Goal: Information Seeking & Learning: Learn about a topic

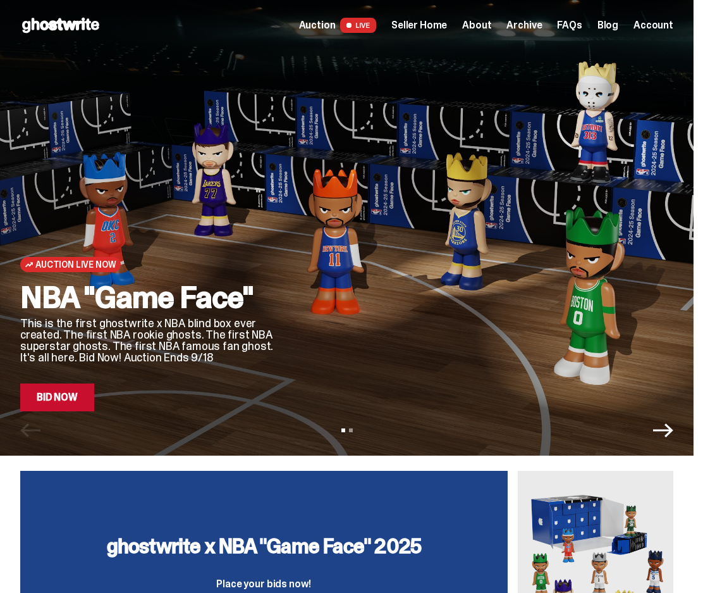
click at [451, 9] on div "Open main menu Home Auction LIVE Seller Home About Archive FAQs Blog Account" at bounding box center [347, 25] width 694 height 51
click at [447, 22] on span "Seller Home" at bounding box center [419, 25] width 56 height 10
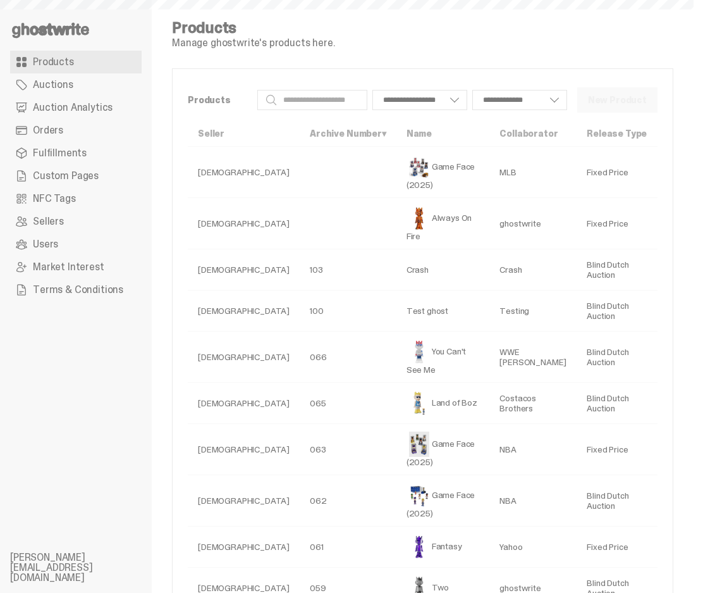
select select
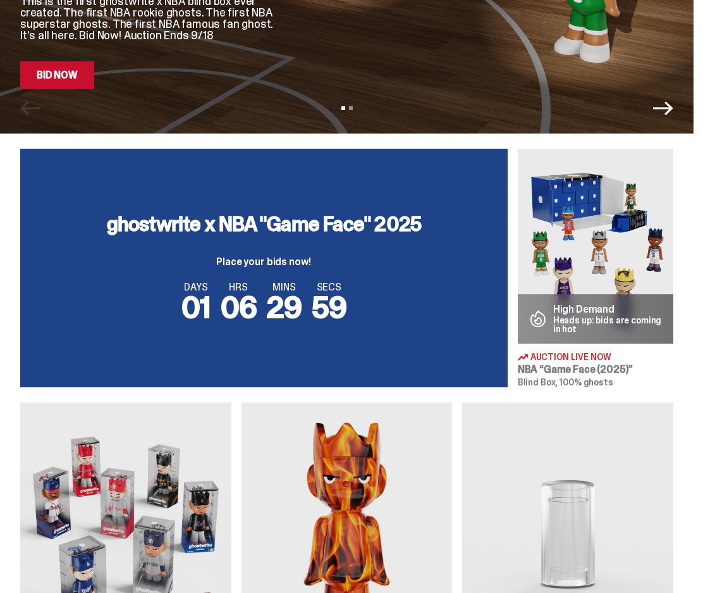
scroll to position [395, 0]
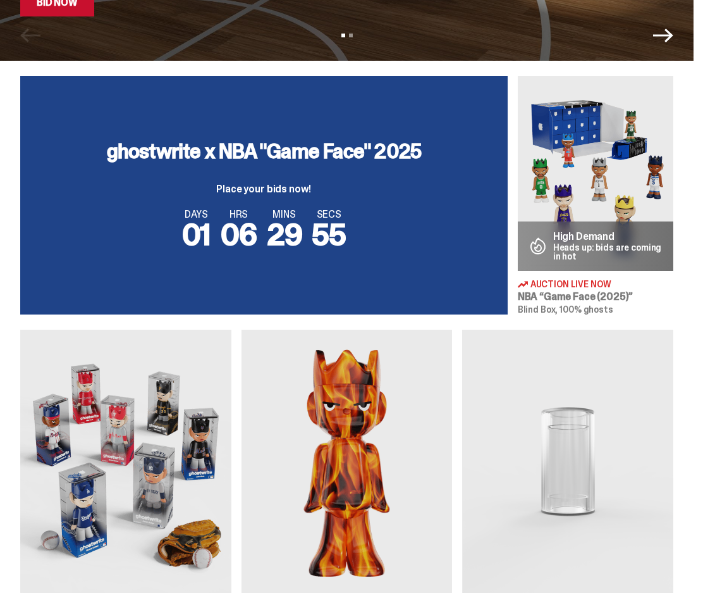
click at [606, 126] on img at bounding box center [596, 173] width 156 height 195
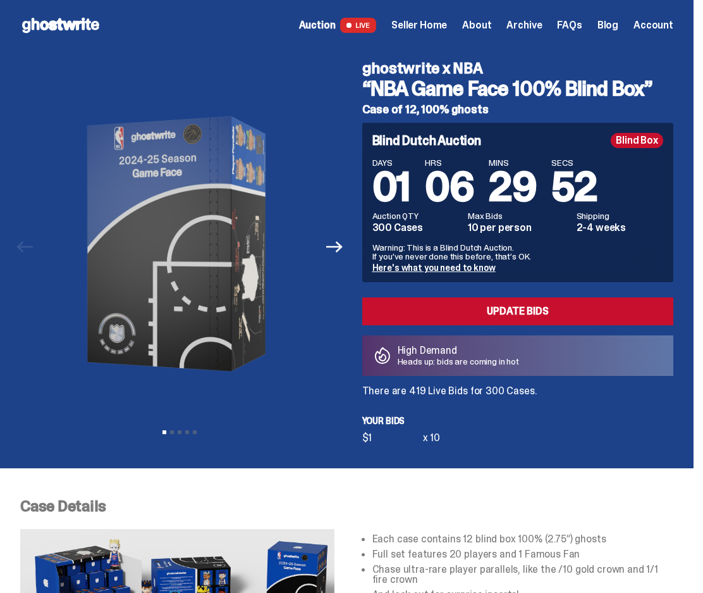
drag, startPoint x: 636, startPoint y: 144, endPoint x: 684, endPoint y: 143, distance: 48.7
click at [684, 143] on div "ghostwrite x NBA “NBA Game Face 100% Blind Box” Case of 12, 100% ghosts Previou…" at bounding box center [347, 259] width 694 height 417
click at [663, 143] on div "Blind Box" at bounding box center [637, 140] width 52 height 15
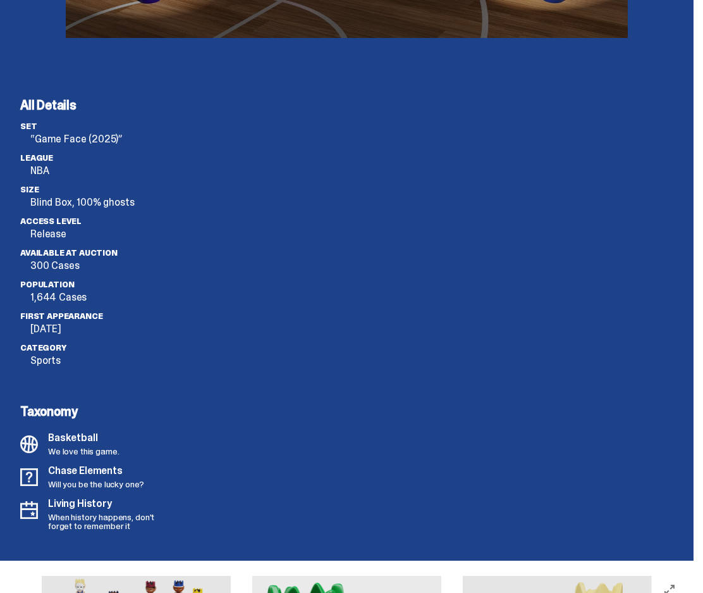
scroll to position [3351, 0]
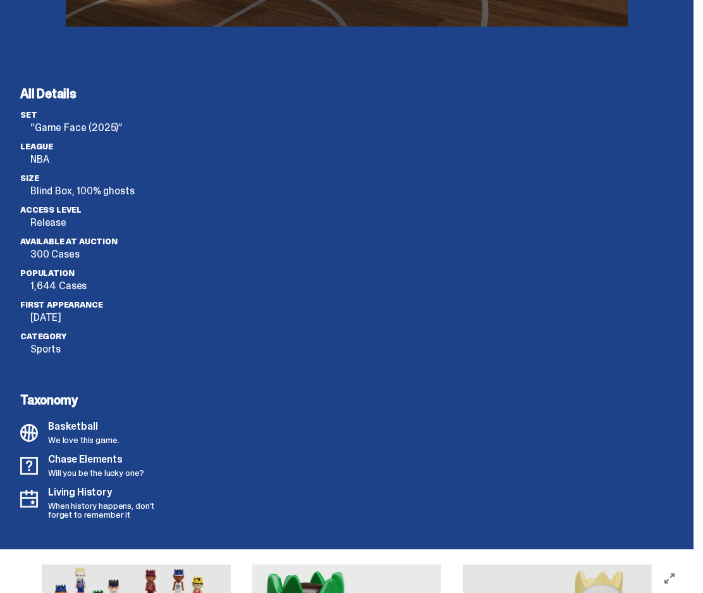
drag, startPoint x: 48, startPoint y: 122, endPoint x: 204, endPoint y: 408, distance: 325.4
click at [204, 408] on div "All Details set “Game Face (2025)” League NBA Size Blind Box, 100% ghosts Acces…" at bounding box center [346, 302] width 653 height 431
click at [204, 407] on div at bounding box center [428, 302] width 490 height 431
drag, startPoint x: 99, startPoint y: 300, endPoint x: 27, endPoint y: 243, distance: 91.8
click at [27, 243] on ul "set “Game Face (2025)” League NBA Size Blind Box, 100% ghosts Access Level Rele…" at bounding box center [101, 236] width 163 height 253
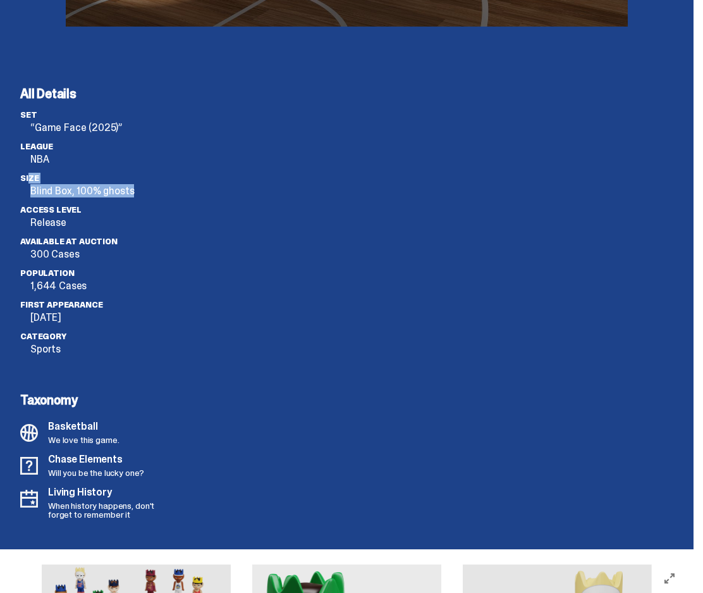
drag, startPoint x: 29, startPoint y: 192, endPoint x: 163, endPoint y: 210, distance: 135.3
click at [163, 210] on ul "set “Game Face (2025)” League NBA Size Blind Box, 100% ghosts Access Level Rele…" at bounding box center [101, 236] width 163 height 253
click at [159, 196] on p "Blind Box, 100% ghosts" at bounding box center [106, 191] width 153 height 10
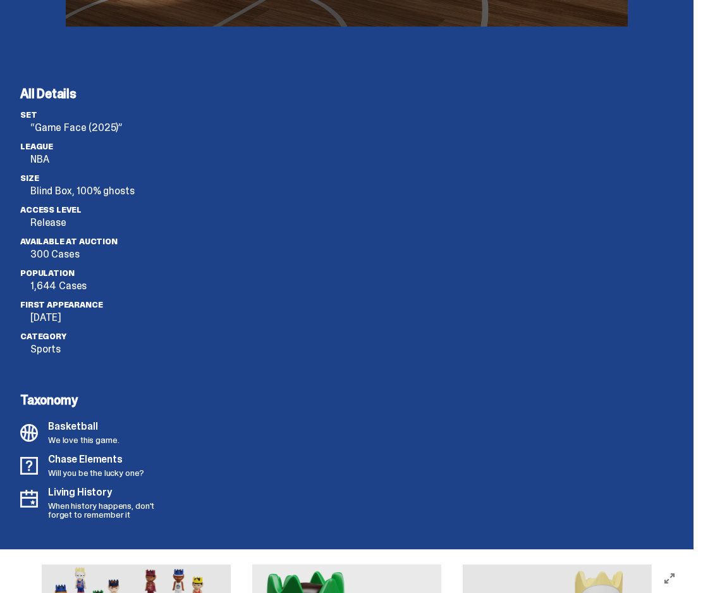
click at [159, 196] on p "Blind Box, 100% ghosts" at bounding box center [106, 191] width 153 height 10
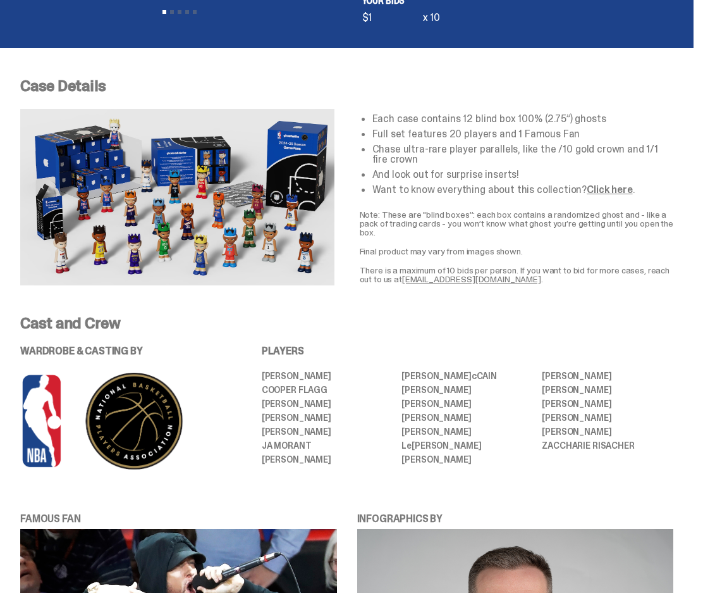
scroll to position [0, 0]
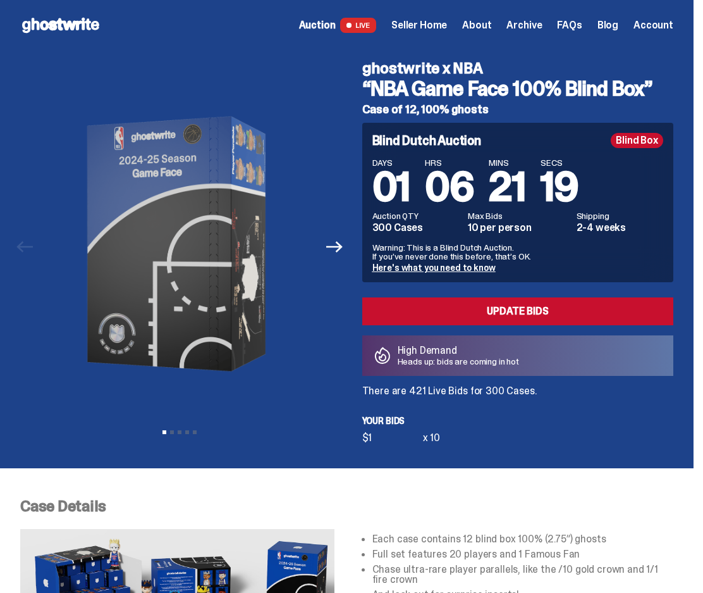
drag, startPoint x: 391, startPoint y: 104, endPoint x: 496, endPoint y: 113, distance: 105.4
click at [496, 113] on h5 "Case of 12, 100% ghosts" at bounding box center [518, 109] width 312 height 11
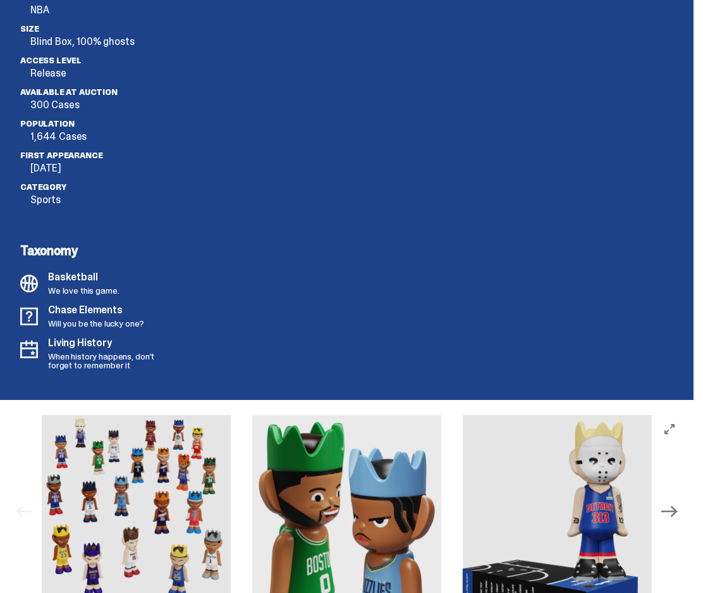
scroll to position [3258, 0]
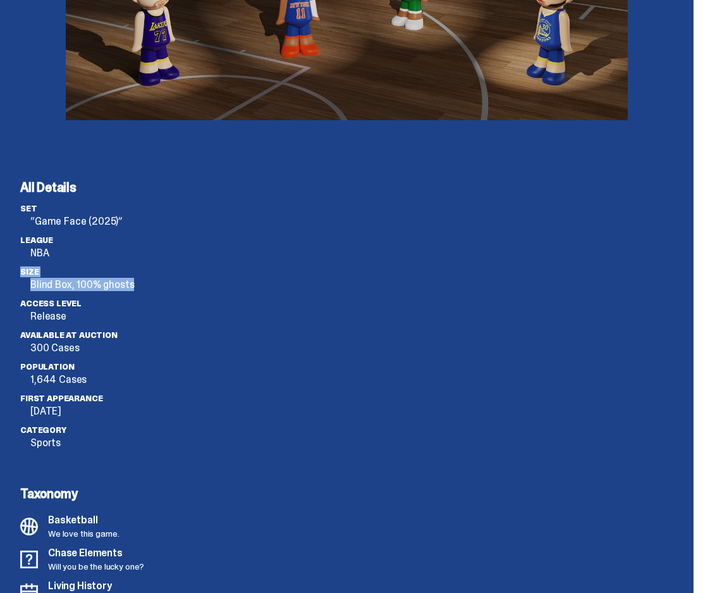
drag, startPoint x: 144, startPoint y: 300, endPoint x: 178, endPoint y: 307, distance: 34.8
click at [178, 307] on ul "set “Game Face (2025)” League NBA Size Blind Box, 100% ghosts Access Level Rele…" at bounding box center [101, 330] width 163 height 253
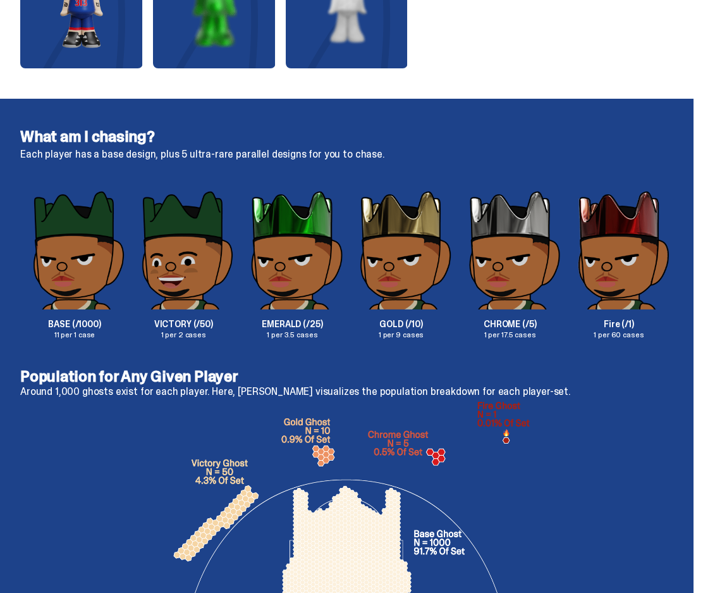
scroll to position [0, 0]
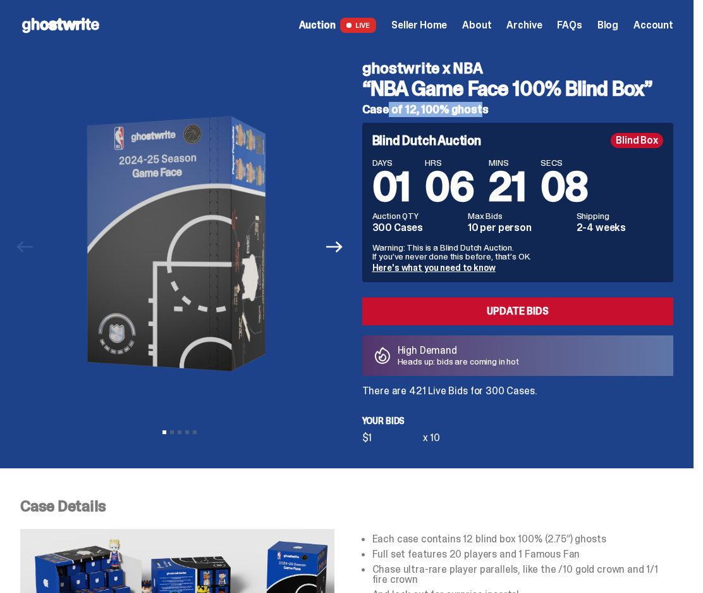
drag, startPoint x: 376, startPoint y: 115, endPoint x: 463, endPoint y: 109, distance: 87.5
click at [463, 109] on h5 "Case of 12, 100% ghosts" at bounding box center [518, 109] width 312 height 11
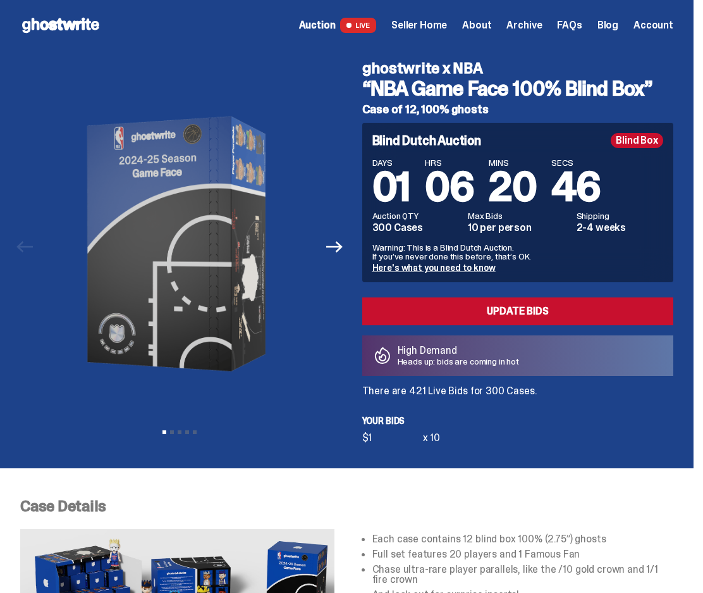
click at [584, 93] on h3 "“NBA Game Face 100% Blind Box”" at bounding box center [518, 88] width 312 height 20
drag, startPoint x: 574, startPoint y: 91, endPoint x: 652, endPoint y: 88, distance: 78.5
click at [652, 88] on h3 "“NBA Game Face 100% Blind Box”" at bounding box center [518, 88] width 312 height 20
click at [70, 305] on img at bounding box center [179, 243] width 275 height 343
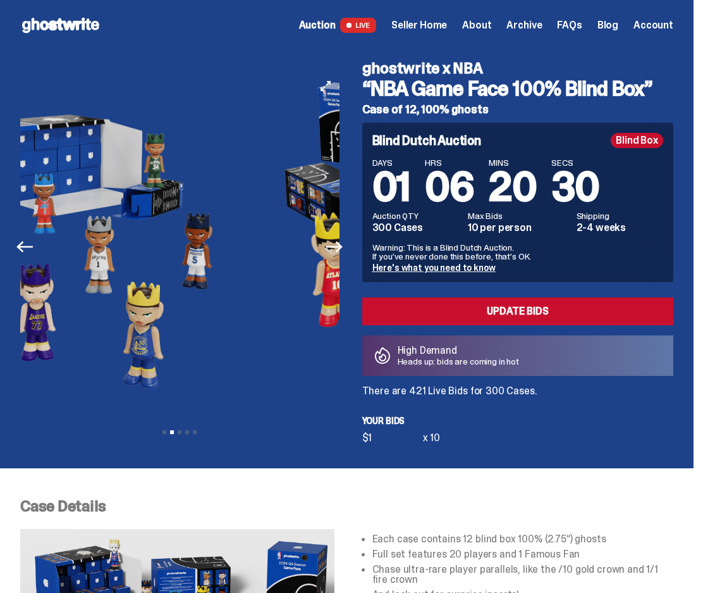
click at [66, 278] on img at bounding box center [92, 243] width 275 height 343
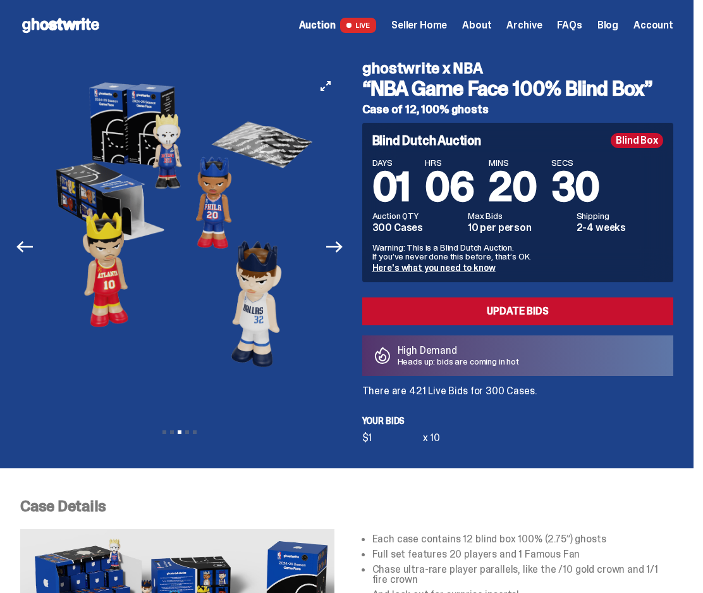
click at [13, 258] on div "ghostwrite x NBA “NBA Game Face 100% Blind Box” Case of 12, 100% ghosts Previou…" at bounding box center [347, 259] width 694 height 417
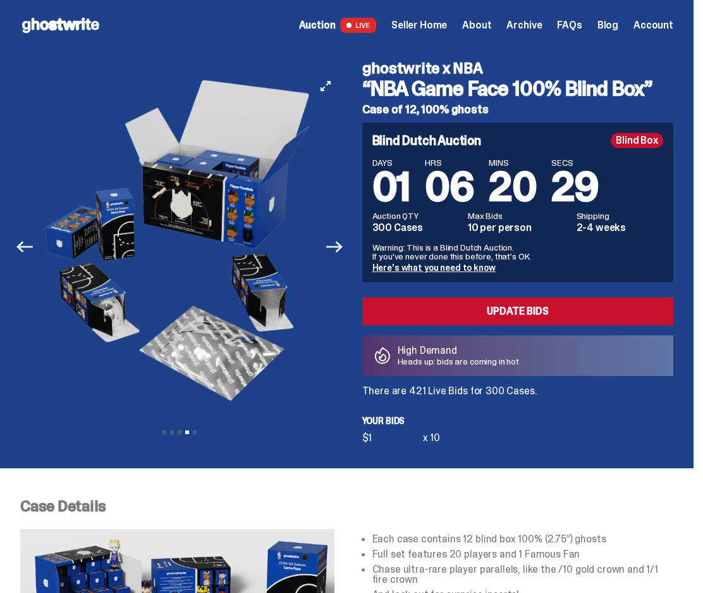
click at [35, 251] on div "Previous Next View slide 1 View slide 2 View slide 3 View slide 4 View slide 5" at bounding box center [179, 247] width 319 height 350
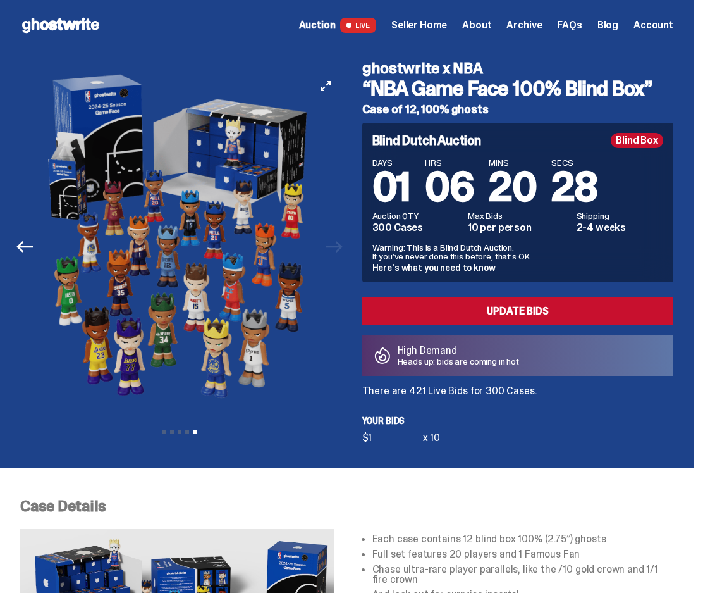
click at [60, 243] on img at bounding box center [179, 243] width 275 height 343
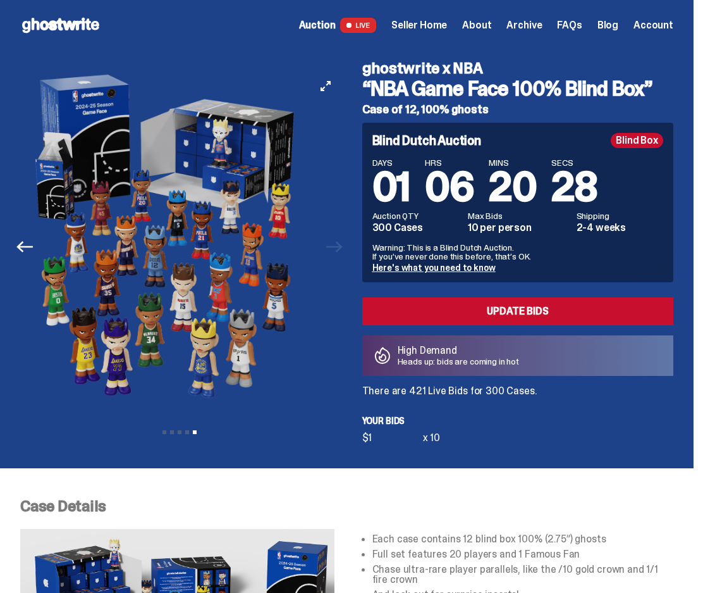
click at [379, 219] on div "Previous Next View slide 1 View slide 2 View slide 3 View slide 4 View slide 5 …" at bounding box center [346, 259] width 653 height 417
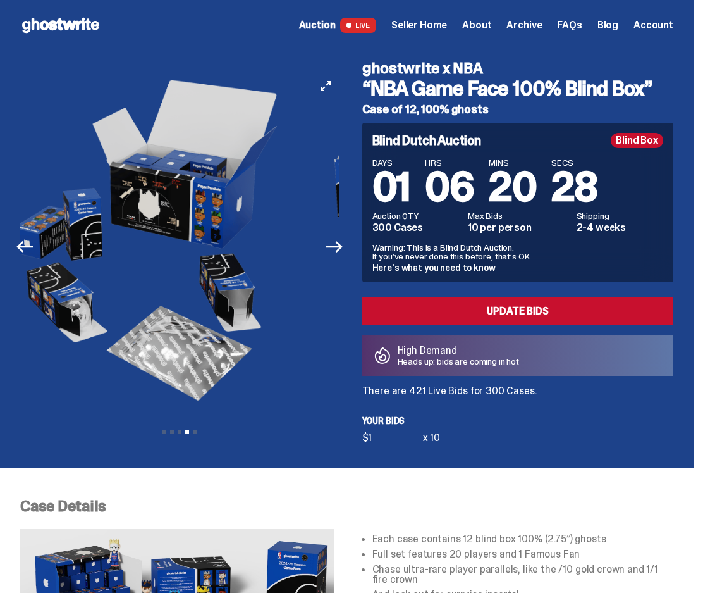
click at [285, 226] on img at bounding box center [146, 243] width 275 height 343
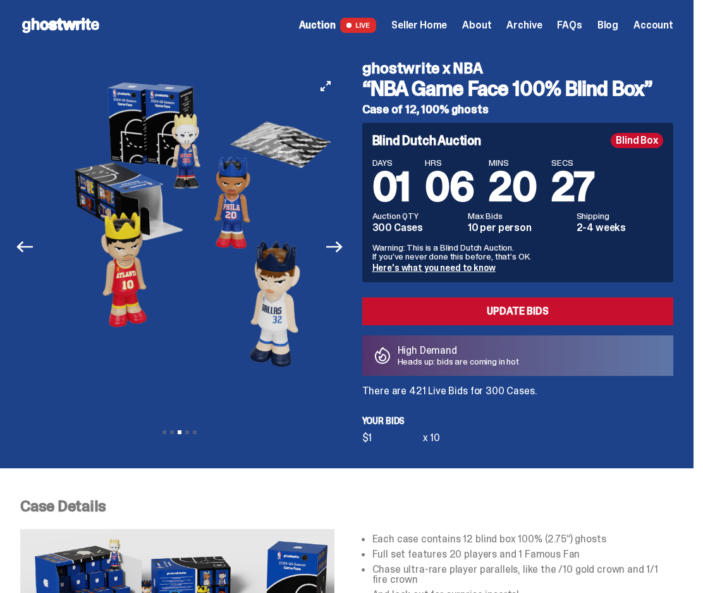
click at [279, 228] on img at bounding box center [201, 243] width 275 height 343
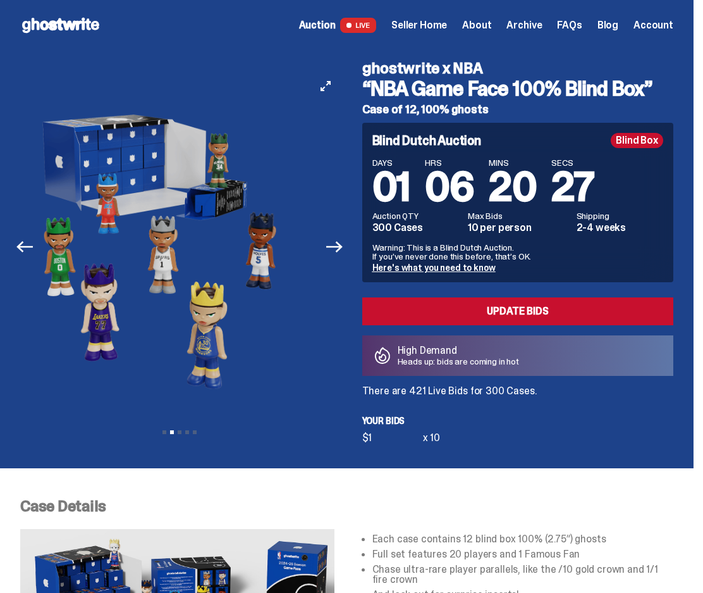
click at [346, 227] on div "Previous Next View slide 1 View slide 2 View slide 3 View slide 4 View slide 5" at bounding box center [183, 247] width 327 height 392
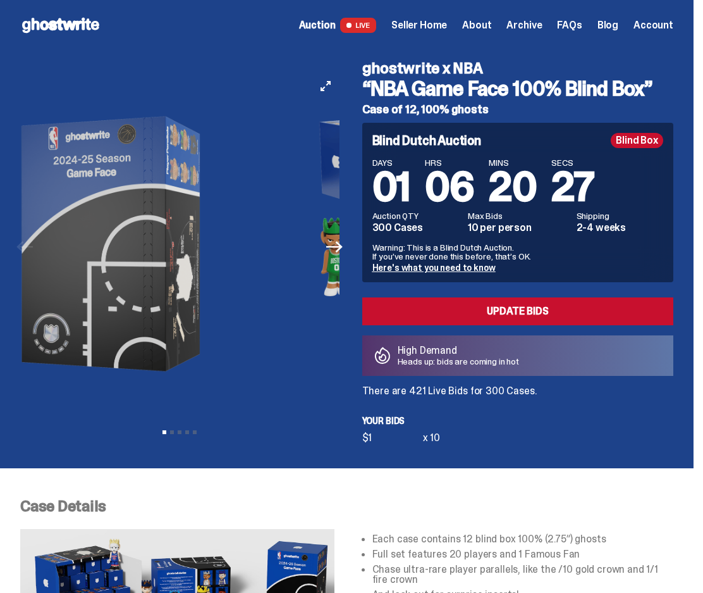
click at [364, 221] on div "Previous Next View slide 1 View slide 2 View slide 3 View slide 4 View slide 5 …" at bounding box center [346, 259] width 653 height 417
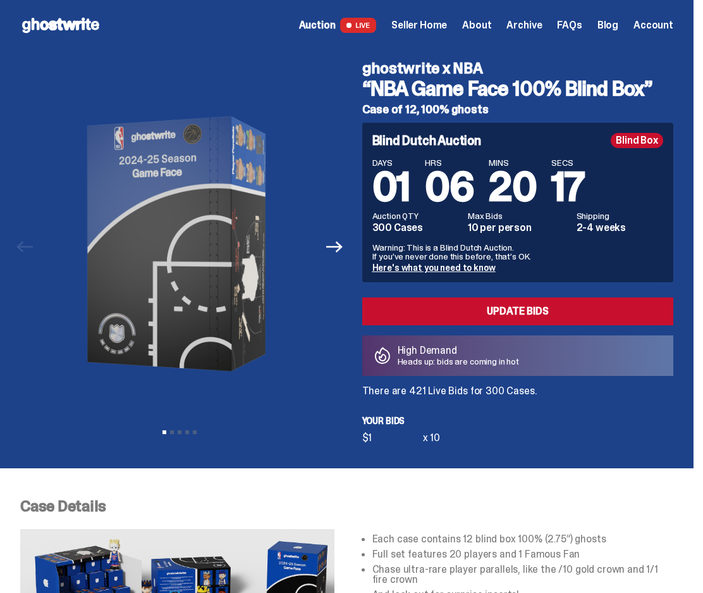
click at [551, 32] on div "Auction LIVE Seller Home About Archive FAQs Blog Account" at bounding box center [486, 25] width 374 height 15
click at [542, 30] on span "Archive" at bounding box center [524, 25] width 35 height 10
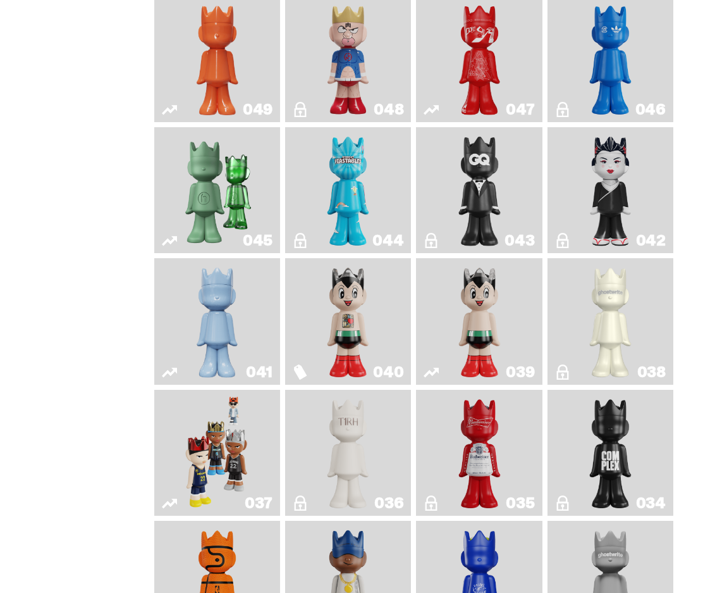
scroll to position [658, 0]
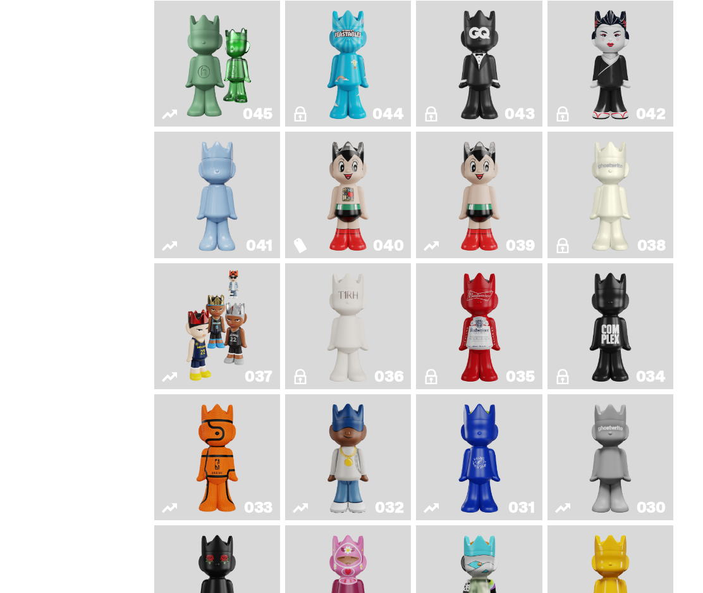
click at [238, 337] on img "Game Face (2024)" at bounding box center [217, 326] width 65 height 116
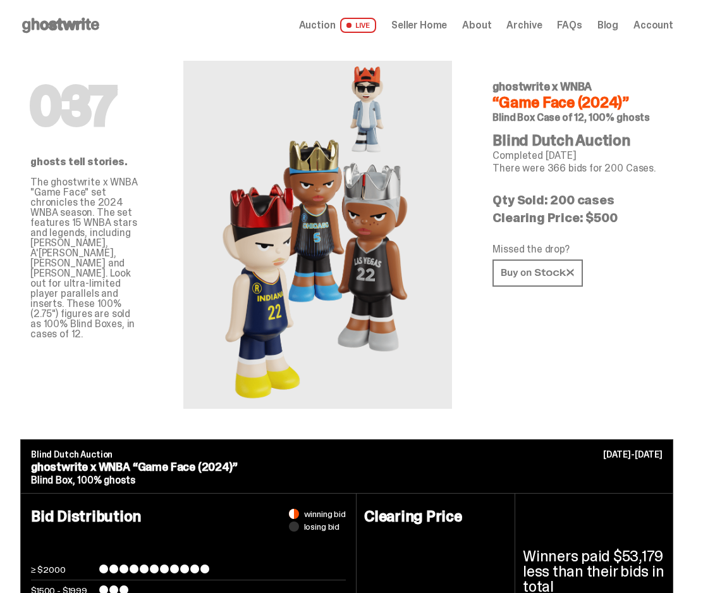
drag, startPoint x: 489, startPoint y: 116, endPoint x: 647, endPoint y: 118, distance: 157.5
click at [647, 118] on div "037 ghostwrite x WNBA “Game Face (2024)” Blind Box Case of 12, 100% ghosts Blin…" at bounding box center [577, 230] width 211 height 358
click at [336, 25] on span "Auction" at bounding box center [317, 25] width 37 height 10
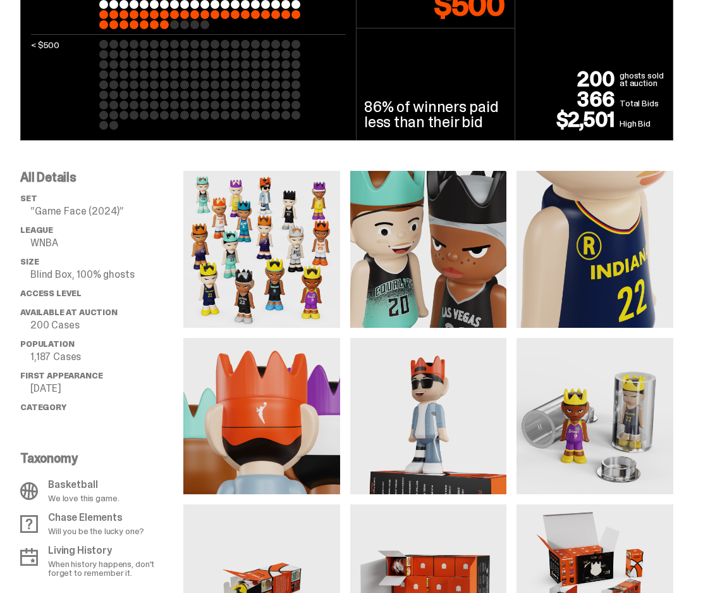
scroll to position [668, 0]
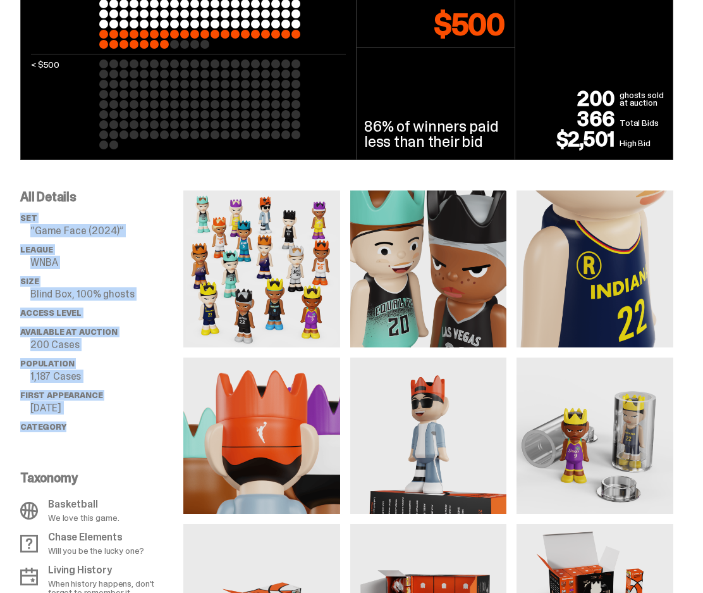
drag, startPoint x: 92, startPoint y: 212, endPoint x: 224, endPoint y: 491, distance: 308.9
click at [223, 496] on div "All Details set “Game Face (2024)” League WNBA Size Blind Box, 100% ghosts Acce…" at bounding box center [346, 518] width 653 height 656
click at [212, 480] on img at bounding box center [261, 435] width 157 height 157
drag, startPoint x: 181, startPoint y: 474, endPoint x: 80, endPoint y: 239, distance: 256.3
click at [80, 239] on div "All Details set “Game Face (2024)” League WNBA Size Blind Box, 100% ghosts Acce…" at bounding box center [101, 518] width 163 height 656
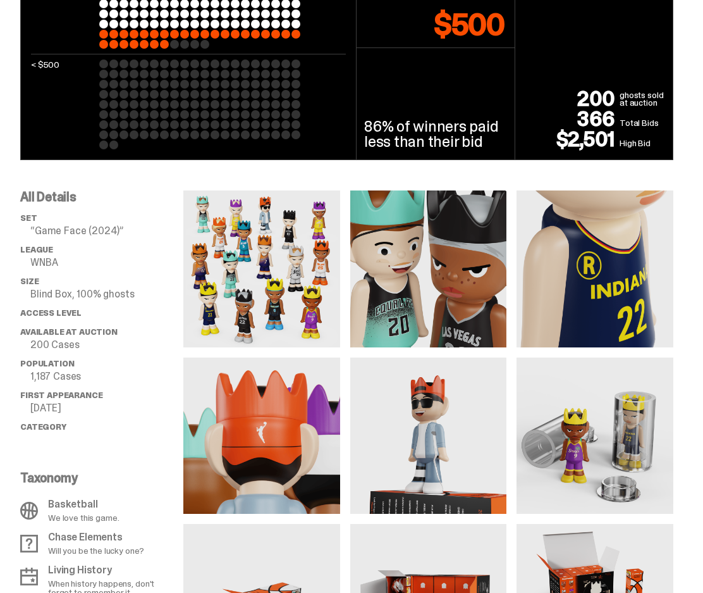
click at [80, 239] on ul "set “Game Face (2024)” League WNBA Size Blind Box, 100% ghosts Access Level Ava…" at bounding box center [101, 327] width 163 height 228
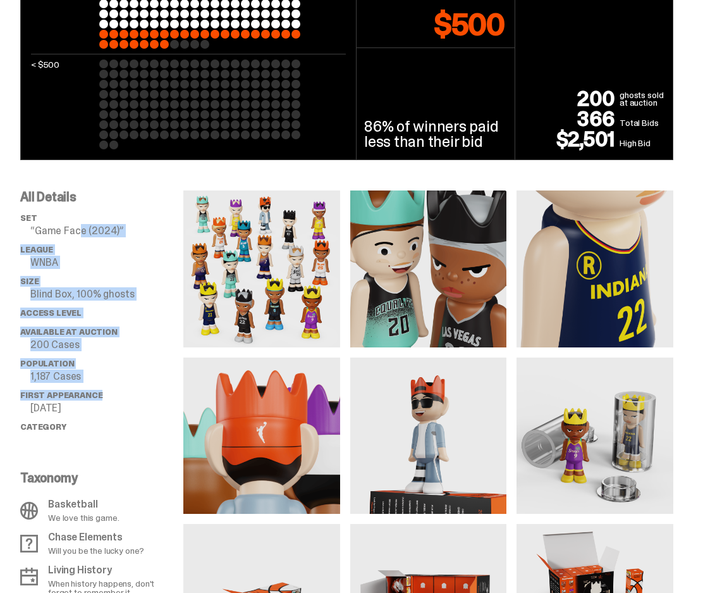
drag, startPoint x: 80, startPoint y: 226, endPoint x: 104, endPoint y: 400, distance: 175.0
click at [104, 400] on ul "set “Game Face (2024)” League WNBA Size Blind Box, 100% ghosts Access Level Ava…" at bounding box center [101, 327] width 163 height 228
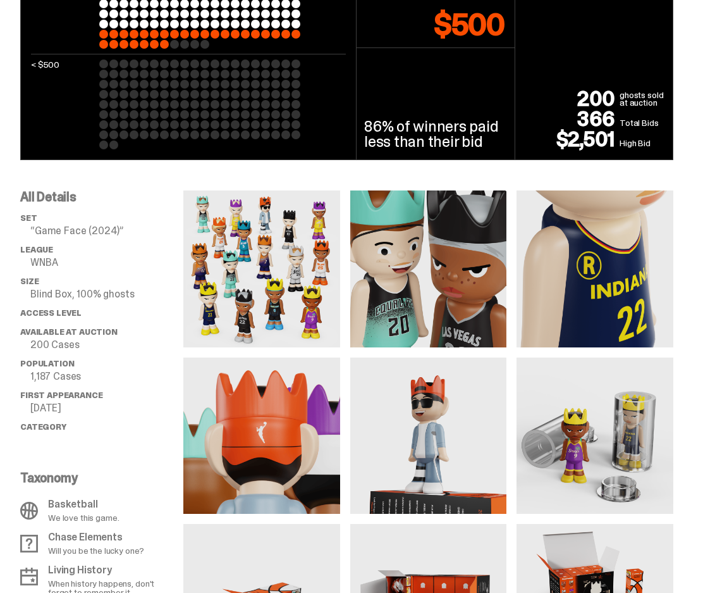
click at [121, 433] on ul "set “Game Face (2024)” League WNBA Size Blind Box, 100% ghosts Access Level Ava…" at bounding box center [101, 327] width 163 height 228
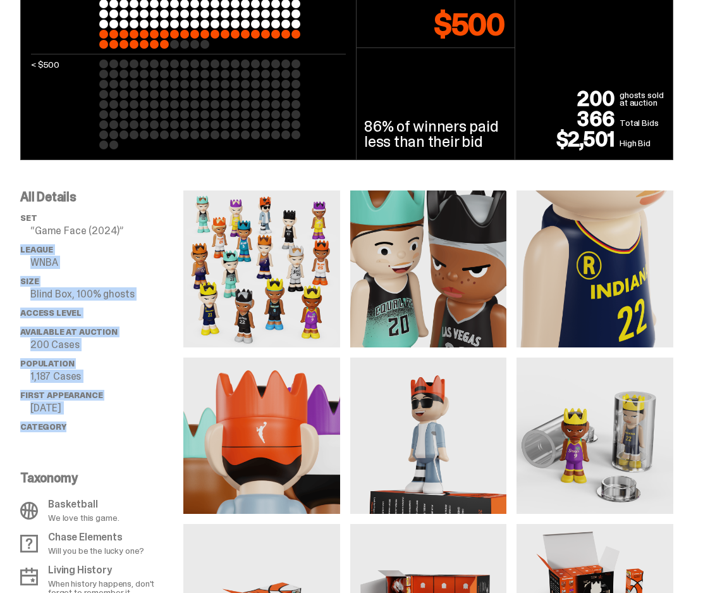
drag, startPoint x: 128, startPoint y: 413, endPoint x: 120, endPoint y: 231, distance: 181.6
click at [120, 231] on div "All Details set “Game Face (2024)” League WNBA Size Blind Box, 100% ghosts Acce…" at bounding box center [101, 518] width 163 height 656
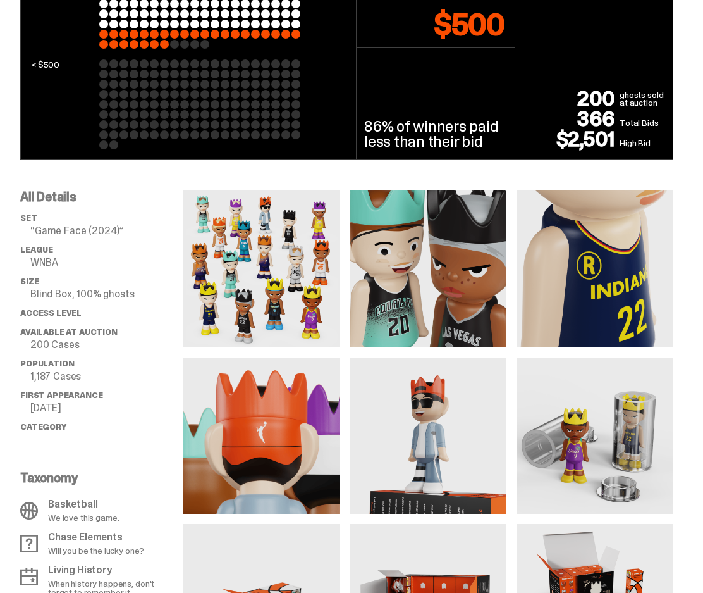
click at [120, 227] on p "“Game Face (2024)”" at bounding box center [106, 231] width 153 height 10
drag, startPoint x: 111, startPoint y: 207, endPoint x: 135, endPoint y: 432, distance: 226.3
click at [134, 429] on div "All Details set “Game Face (2024)” League WNBA Size Blind Box, 100% ghosts Acce…" at bounding box center [101, 315] width 163 height 250
click at [135, 433] on ul "set “Game Face (2024)” League WNBA Size Blind Box, 100% ghosts Access Level Ava…" at bounding box center [101, 327] width 163 height 228
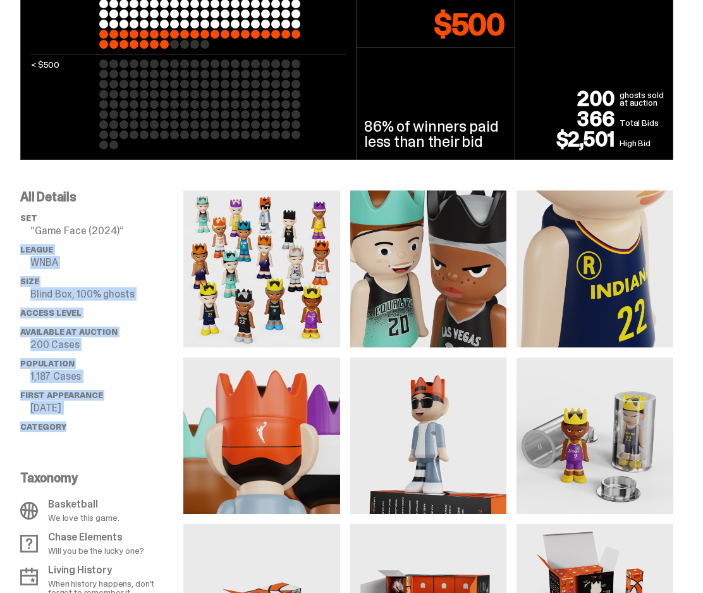
drag, startPoint x: 135, startPoint y: 433, endPoint x: 90, endPoint y: 246, distance: 191.9
click at [90, 246] on ul "set “Game Face (2024)” League WNBA Size Blind Box, 100% ghosts Access Level Ava…" at bounding box center [101, 327] width 163 height 228
drag, startPoint x: 90, startPoint y: 249, endPoint x: 99, endPoint y: 211, distance: 39.0
click at [91, 248] on li "League WNBA" at bounding box center [101, 256] width 163 height 23
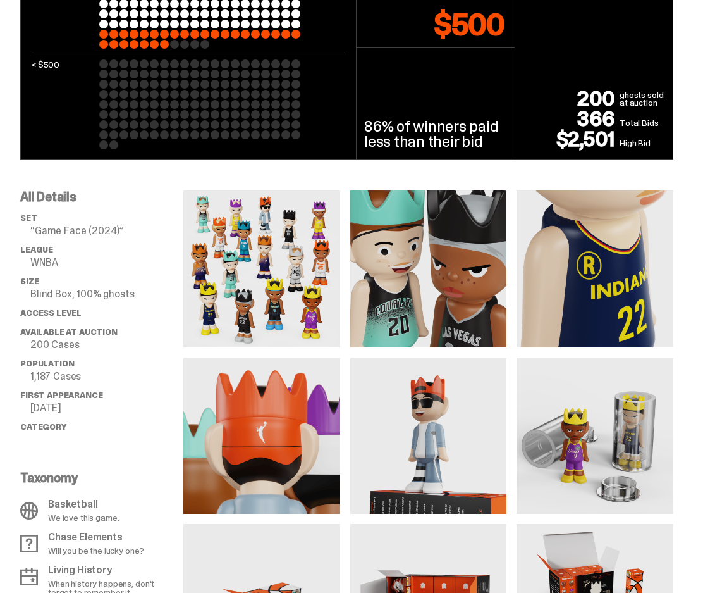
drag, startPoint x: 103, startPoint y: 195, endPoint x: 129, endPoint y: 415, distance: 221.0
click at [129, 415] on div "All Details set “Game Face (2024)” League WNBA Size Blind Box, 100% ghosts Acce…" at bounding box center [101, 315] width 163 height 250
click at [129, 415] on ul "set “Game Face (2024)” League WNBA Size Blind Box, 100% ghosts Access Level Ava…" at bounding box center [101, 327] width 163 height 228
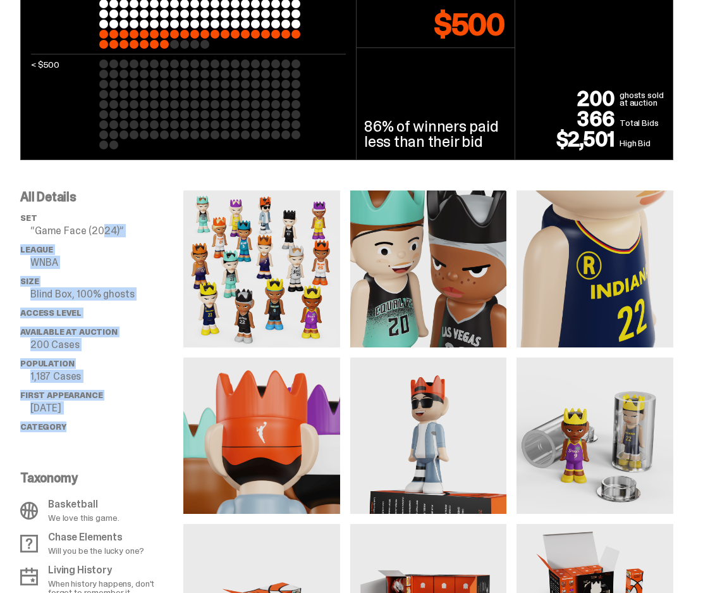
drag, startPoint x: 127, startPoint y: 427, endPoint x: 100, endPoint y: 234, distance: 195.4
click at [100, 233] on ul "set “Game Face (2024)” League WNBA Size Blind Box, 100% ghosts Access Level Ava…" at bounding box center [101, 327] width 163 height 228
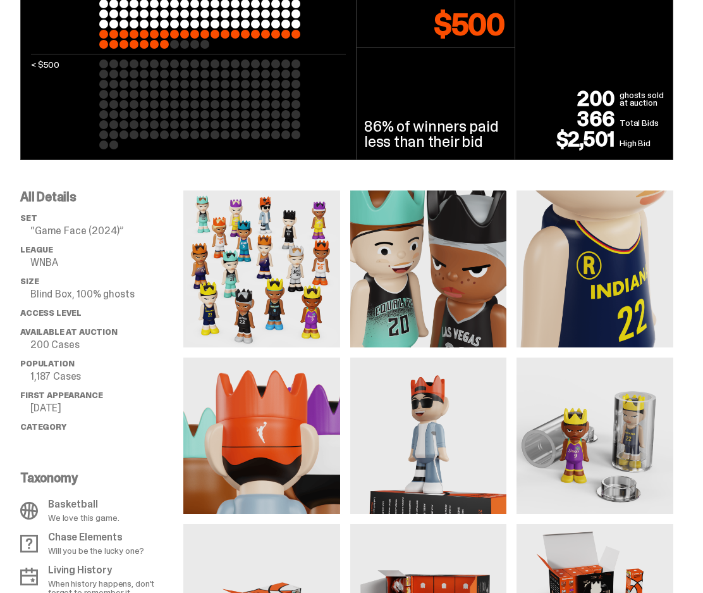
click at [100, 234] on p "“Game Face (2024)”" at bounding box center [106, 231] width 153 height 10
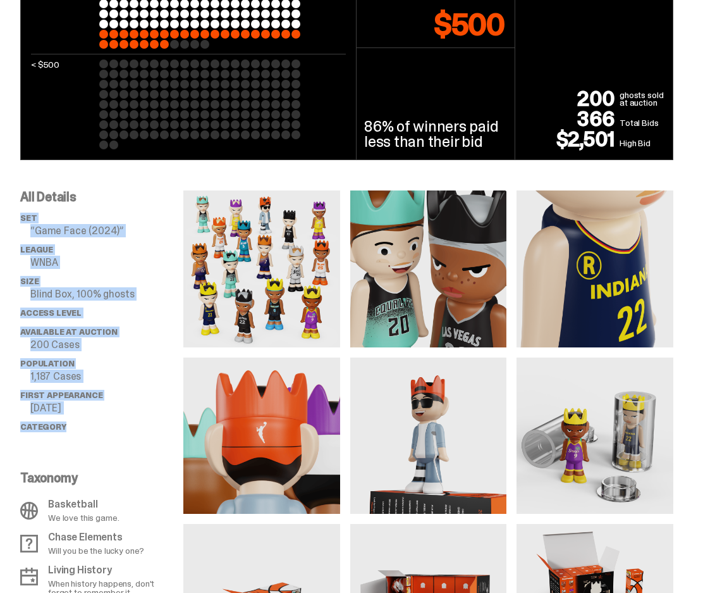
drag, startPoint x: 90, startPoint y: 266, endPoint x: 118, endPoint y: 443, distance: 178.5
click at [118, 442] on div "All Details set “Game Face (2024)” League WNBA Size Blind Box, 100% ghosts Acce…" at bounding box center [101, 518] width 163 height 656
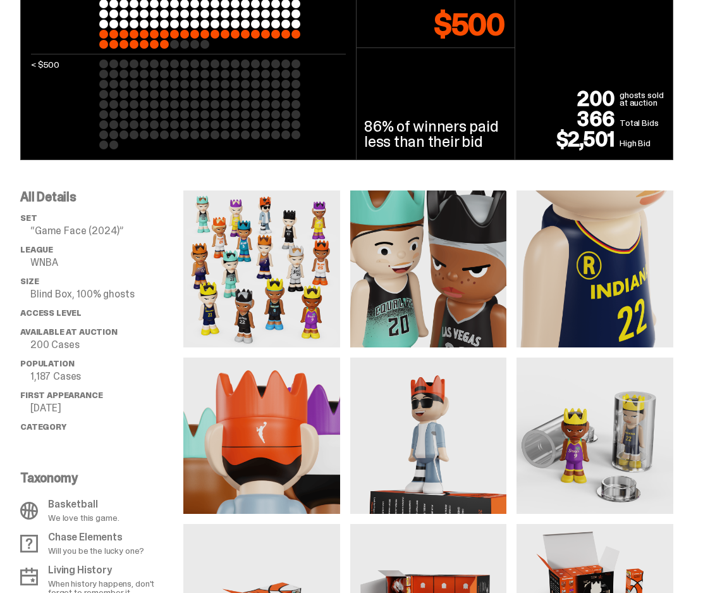
click at [118, 443] on div "All Details set “Game Face (2024)” League WNBA Size Blind Box, 100% ghosts Acce…" at bounding box center [101, 518] width 163 height 656
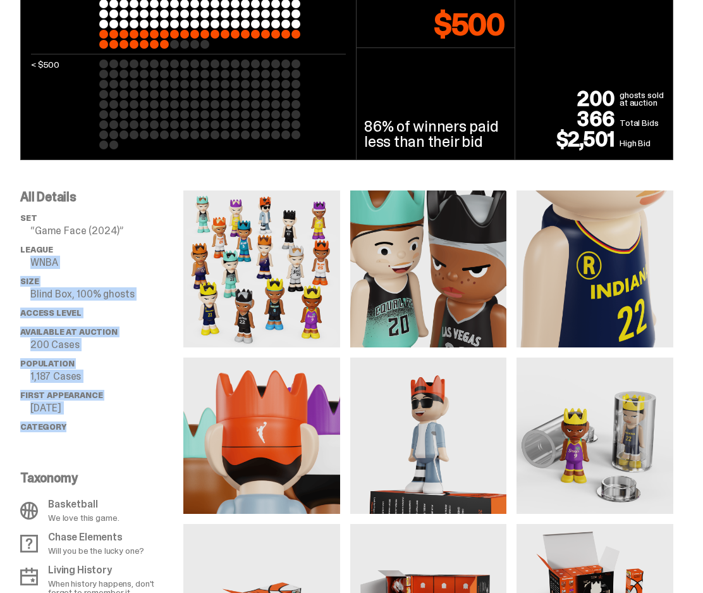
drag, startPoint x: 118, startPoint y: 443, endPoint x: 96, endPoint y: 231, distance: 212.3
click at [96, 231] on div "All Details set “Game Face (2024)” League WNBA Size Blind Box, 100% ghosts Acce…" at bounding box center [101, 518] width 163 height 656
click at [95, 236] on p "“Game Face (2024)”" at bounding box center [106, 231] width 153 height 10
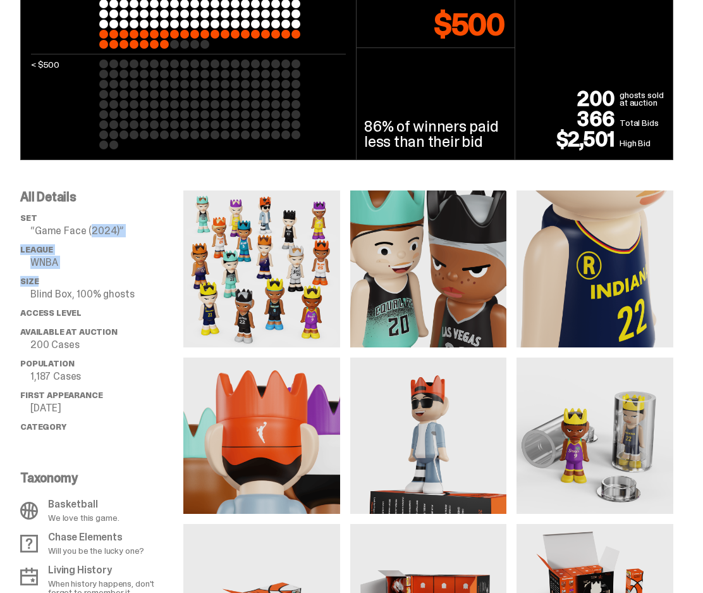
drag, startPoint x: 90, startPoint y: 254, endPoint x: 116, endPoint y: 377, distance: 125.4
click at [115, 374] on ul "set “Game Face (2024)” League WNBA Size Blind Box, 100% ghosts Access Level Ava…" at bounding box center [101, 327] width 163 height 228
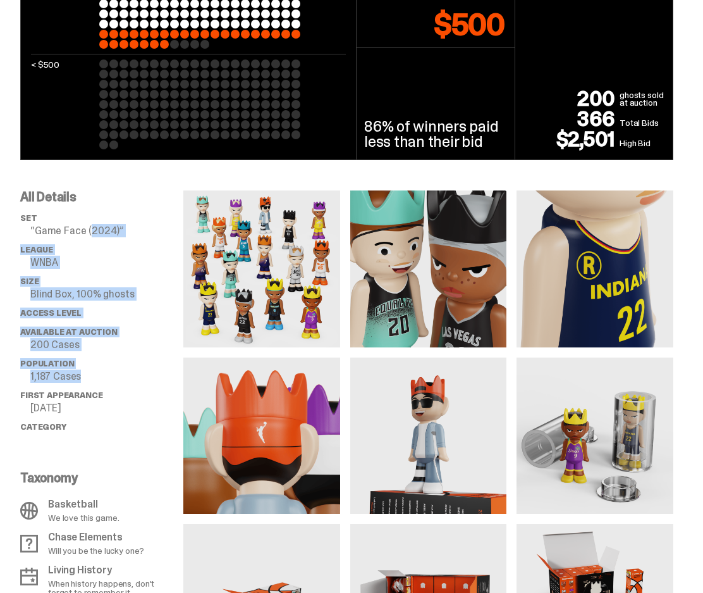
click at [118, 381] on p "1,187 Cases" at bounding box center [106, 376] width 153 height 10
drag, startPoint x: 124, startPoint y: 414, endPoint x: 93, endPoint y: 225, distance: 191.0
click at [93, 225] on ul "set “Game Face (2024)” League WNBA Size Blind Box, 100% ghosts Access Level Ava…" at bounding box center [101, 327] width 163 height 228
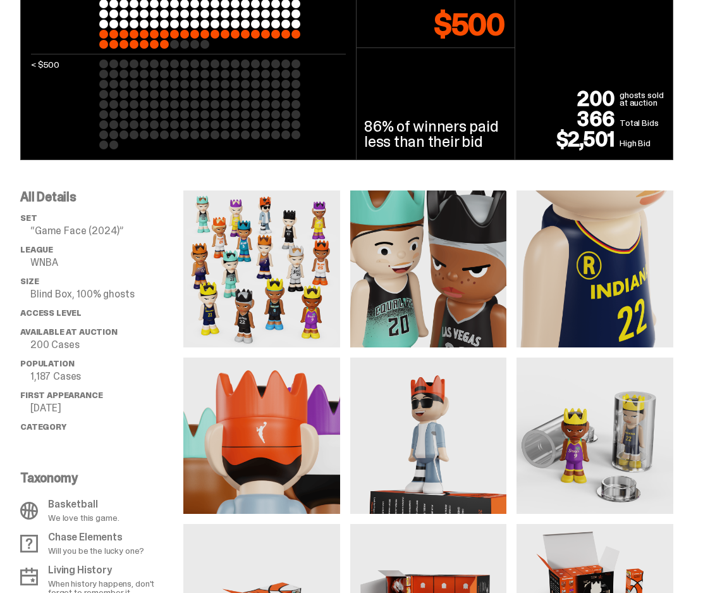
click at [93, 226] on p "“Game Face (2024)”" at bounding box center [106, 231] width 153 height 10
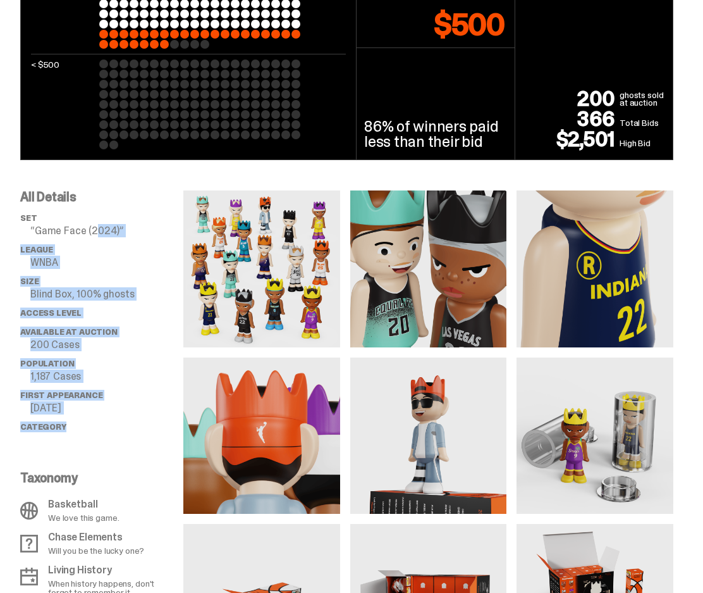
drag, startPoint x: 94, startPoint y: 271, endPoint x: 123, endPoint y: 459, distance: 190.0
click at [123, 459] on div "All Details set “Game Face (2024)” League WNBA Size Blind Box, 100% ghosts Acce…" at bounding box center [101, 518] width 163 height 656
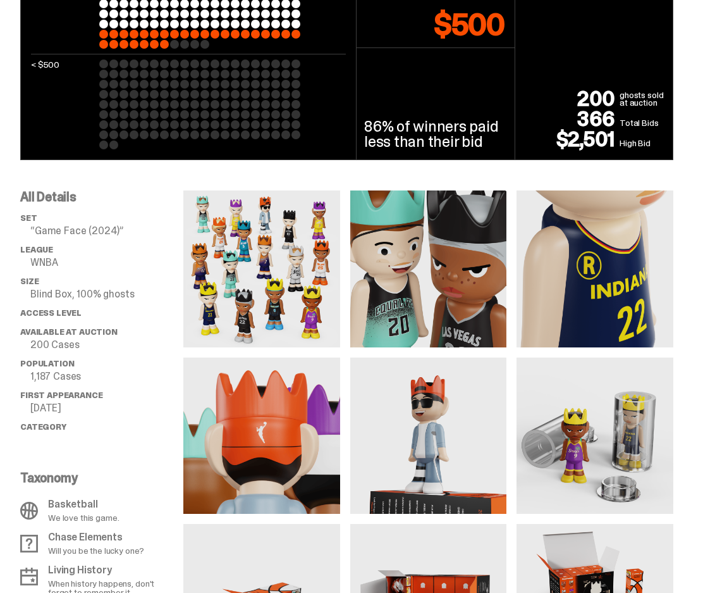
click at [123, 460] on div "All Details set “Game Face (2024)” League WNBA Size Blind Box, 100% ghosts Acce…" at bounding box center [101, 518] width 163 height 656
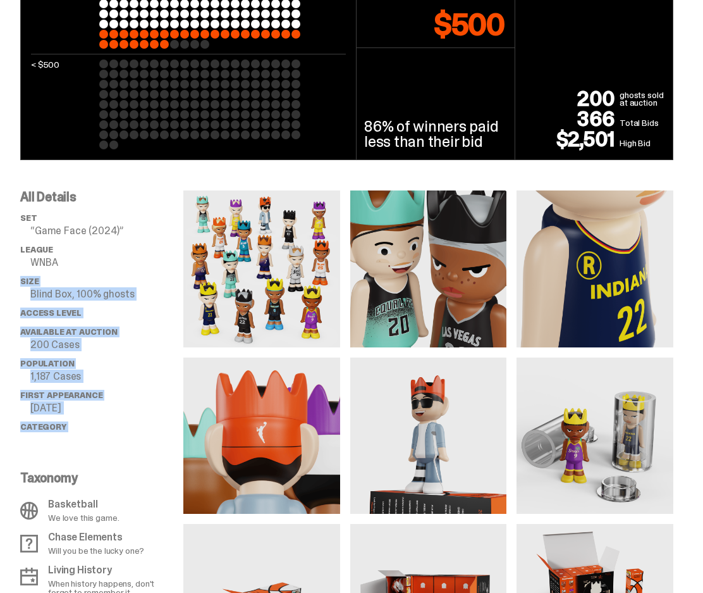
drag, startPoint x: 116, startPoint y: 388, endPoint x: 83, endPoint y: 237, distance: 154.7
click at [83, 237] on div "All Details set “Game Face (2024)” League WNBA Size Blind Box, 100% ghosts Acce…" at bounding box center [101, 518] width 163 height 656
click at [83, 239] on ul "set “Game Face (2024)” League WNBA Size Blind Box, 100% ghosts Access Level Ava…" at bounding box center [101, 327] width 163 height 228
drag, startPoint x: 83, startPoint y: 264, endPoint x: 102, endPoint y: 373, distance: 110.9
click at [102, 373] on ul "set “Game Face (2024)” League WNBA Size Blind Box, 100% ghosts Access Level Ava…" at bounding box center [101, 327] width 163 height 228
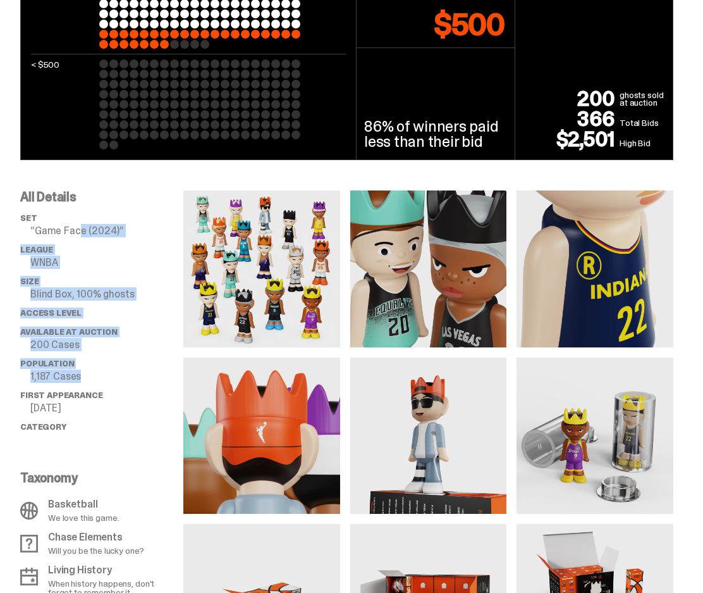
click at [102, 373] on p "1,187 Cases" at bounding box center [106, 376] width 153 height 10
drag, startPoint x: 90, startPoint y: 413, endPoint x: 81, endPoint y: 237, distance: 176.0
click at [82, 238] on ul "set “Game Face (2024)” League WNBA Size Blind Box, 100% ghosts Access Level Ava…" at bounding box center [101, 327] width 163 height 228
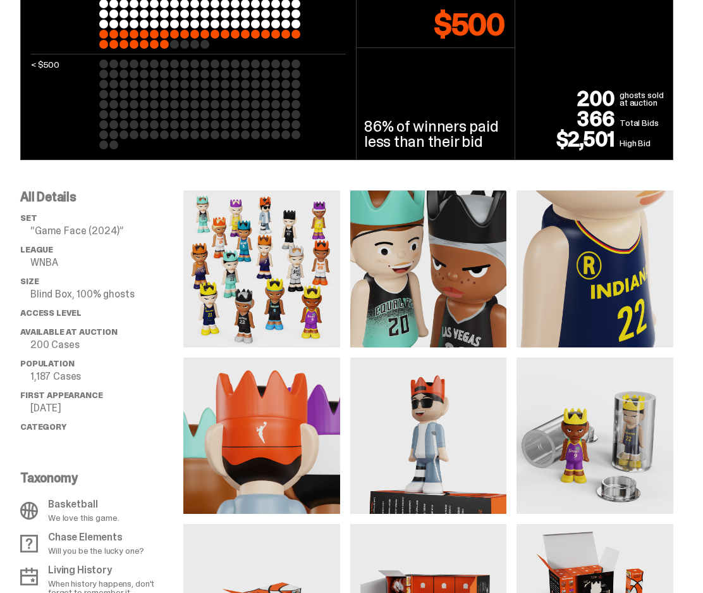
click at [80, 240] on ul "set “Game Face (2024)” League WNBA Size Blind Box, 100% ghosts Access Level Ava…" at bounding box center [101, 327] width 163 height 228
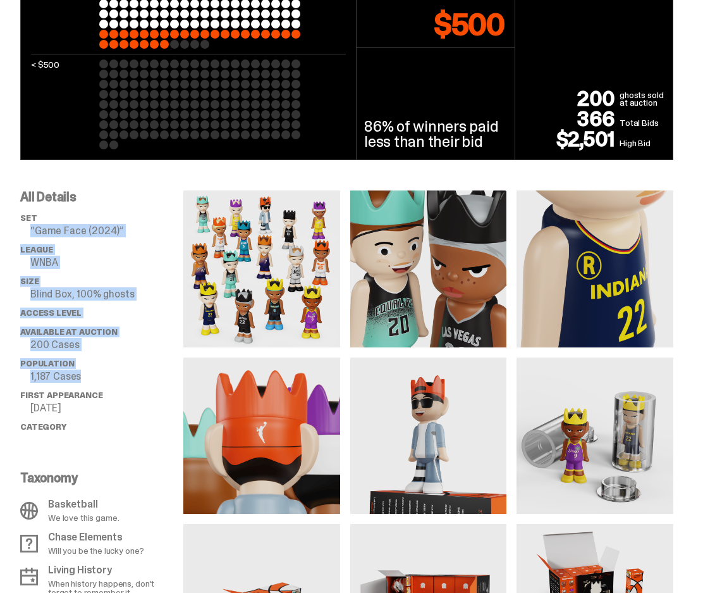
drag, startPoint x: 81, startPoint y: 252, endPoint x: 101, endPoint y: 405, distance: 153.7
click at [101, 405] on ul "set “Game Face (2024)” League WNBA Size Blind Box, 100% ghosts Access Level Ava…" at bounding box center [101, 327] width 163 height 228
click at [101, 401] on li "First Appearance [DATE]" at bounding box center [101, 401] width 163 height 23
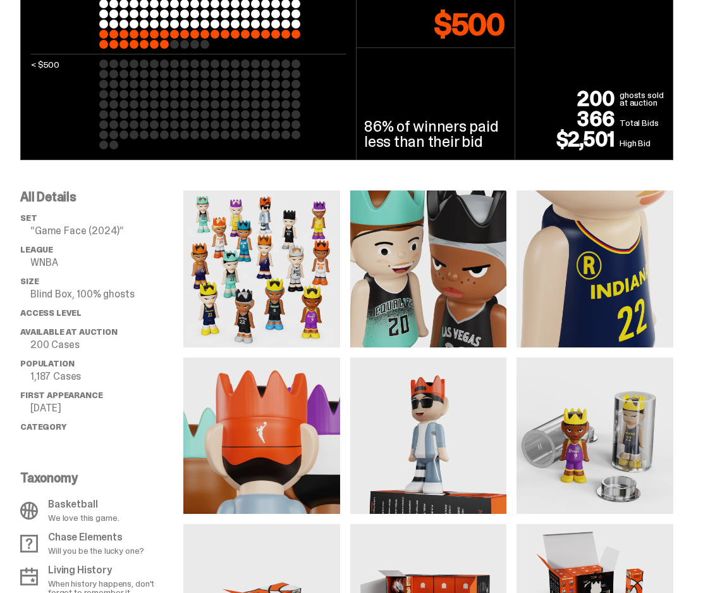
drag, startPoint x: 102, startPoint y: 410, endPoint x: 113, endPoint y: 294, distance: 116.2
click at [104, 401] on li "First Appearance [DATE]" at bounding box center [101, 401] width 163 height 23
drag, startPoint x: 113, startPoint y: 294, endPoint x: 113, endPoint y: 274, distance: 20.2
click at [113, 287] on ul "set “Game Face (2024)” League WNBA Size Blind Box, 100% ghosts Access Level Ava…" at bounding box center [101, 327] width 163 height 228
click at [113, 274] on ul "set “Game Face (2024)” League WNBA Size Blind Box, 100% ghosts Access Level Ava…" at bounding box center [101, 327] width 163 height 228
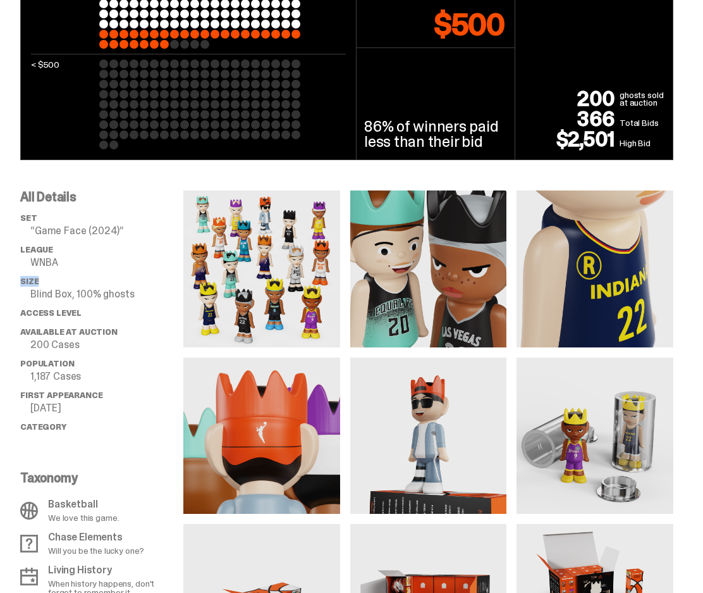
click at [113, 274] on ul "set “Game Face (2024)” League WNBA Size Blind Box, 100% ghosts Access Level Ava…" at bounding box center [101, 327] width 163 height 228
click at [140, 287] on li "Size Blind Box, 100% ghosts" at bounding box center [101, 287] width 163 height 23
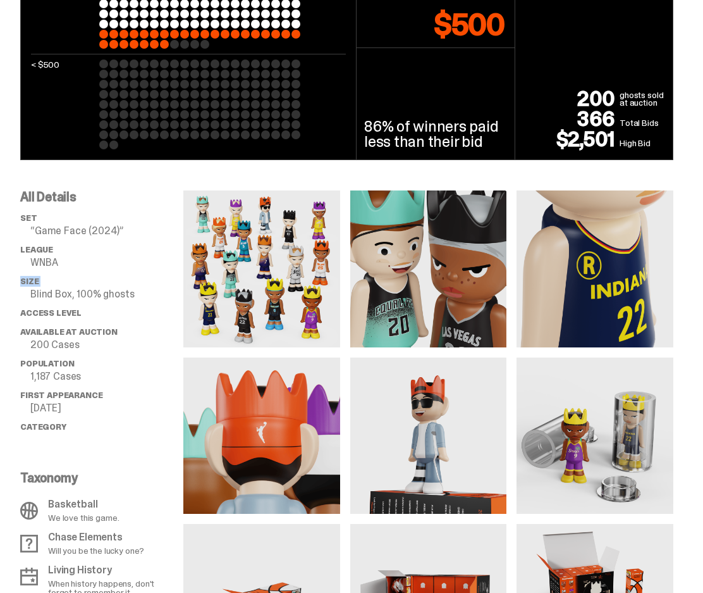
click at [140, 287] on li "Size Blind Box, 100% ghosts" at bounding box center [101, 287] width 163 height 23
drag, startPoint x: 93, startPoint y: 293, endPoint x: 118, endPoint y: 407, distance: 116.6
click at [118, 407] on ul "set “Game Face (2024)” League WNBA Size Blind Box, 100% ghosts Access Level Ava…" at bounding box center [101, 327] width 163 height 228
click at [118, 403] on p "[DATE]" at bounding box center [106, 408] width 153 height 10
click at [99, 403] on p "[DATE]" at bounding box center [106, 408] width 153 height 10
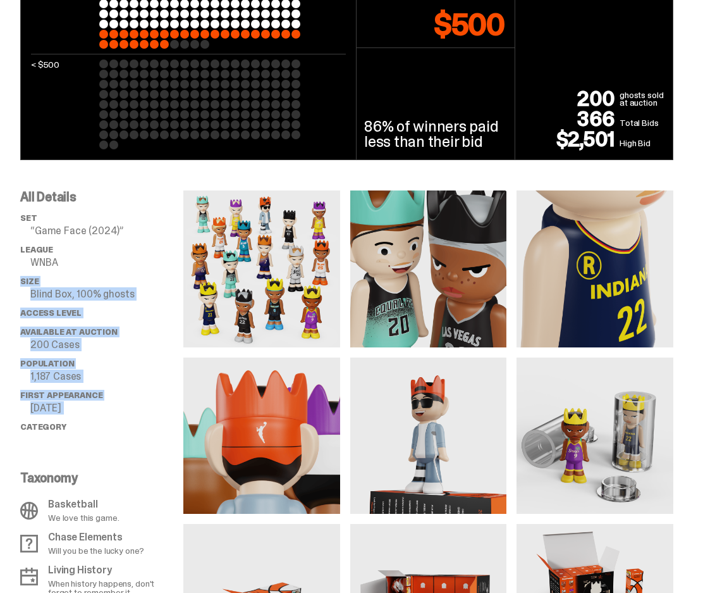
drag, startPoint x: 85, startPoint y: 421, endPoint x: 57, endPoint y: 256, distance: 167.4
click at [57, 257] on ul "set “Game Face (2024)” League WNBA Size Blind Box, 100% ghosts Access Level Ava…" at bounding box center [101, 327] width 163 height 228
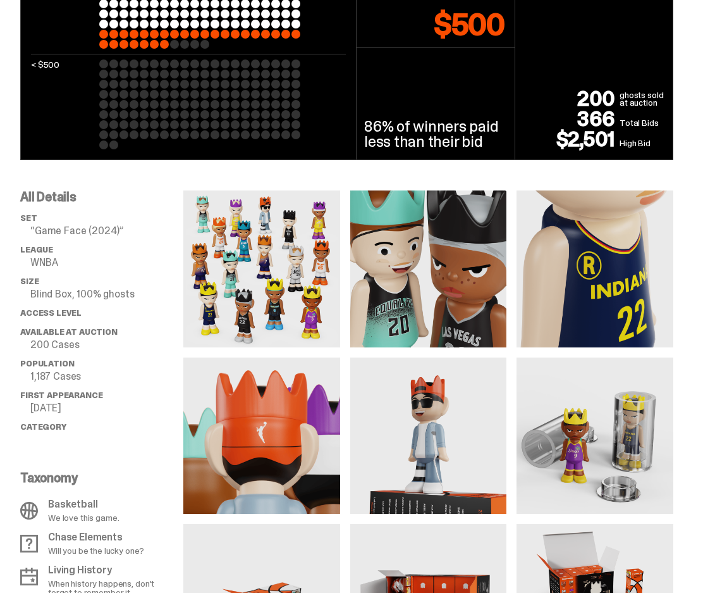
click at [56, 261] on p "WNBA" at bounding box center [106, 262] width 153 height 10
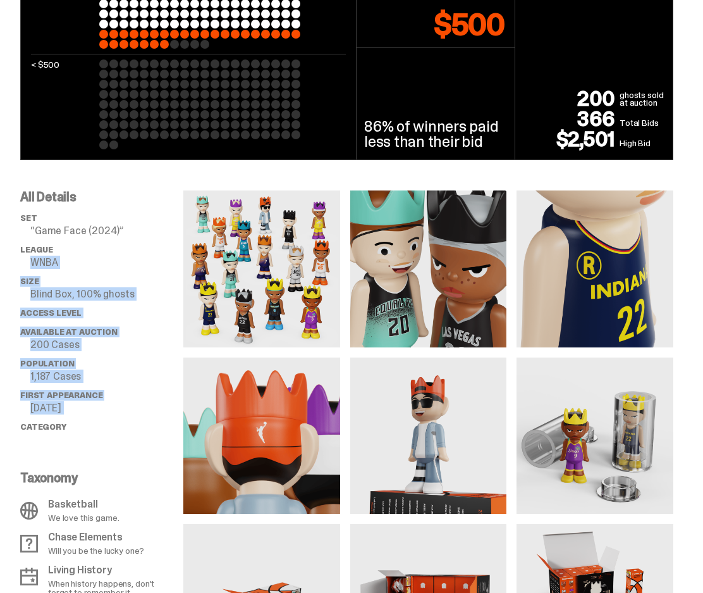
drag, startPoint x: 60, startPoint y: 258, endPoint x: 118, endPoint y: 420, distance: 171.8
click at [118, 420] on ul "set “Game Face (2024)” League WNBA Size Blind Box, 100% ghosts Access Level Ava…" at bounding box center [101, 327] width 163 height 228
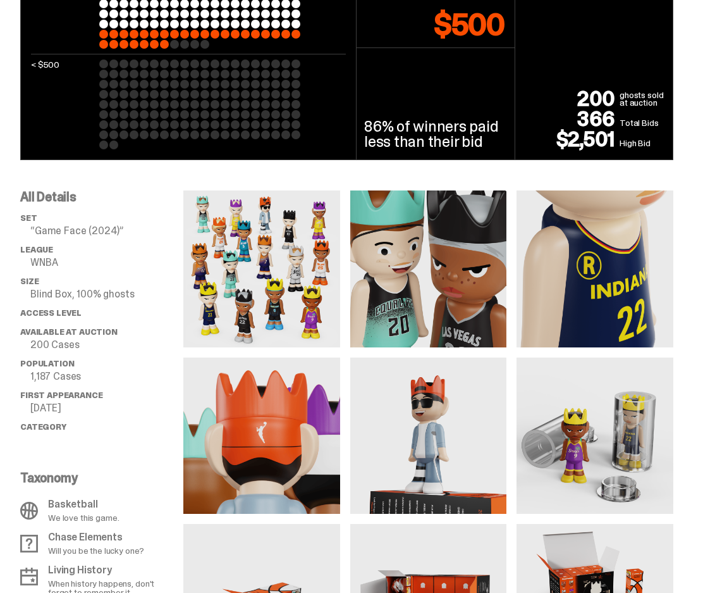
click at [118, 417] on ul "set “Game Face (2024)” League WNBA Size Blind Box, 100% ghosts Access Level Ava…" at bounding box center [101, 327] width 163 height 228
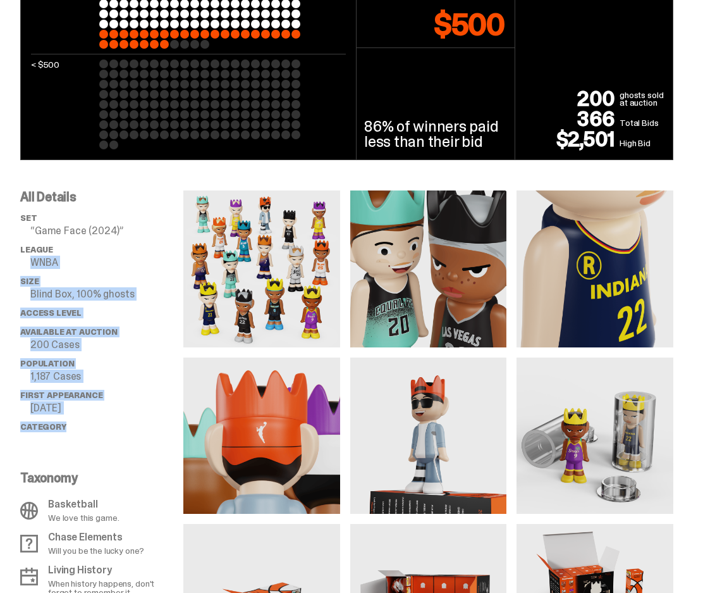
drag, startPoint x: 111, startPoint y: 422, endPoint x: 78, endPoint y: 243, distance: 182.0
click at [78, 244] on ul "set “Game Face (2024)” League WNBA Size Blind Box, 100% ghosts Access Level Ava…" at bounding box center [101, 327] width 163 height 228
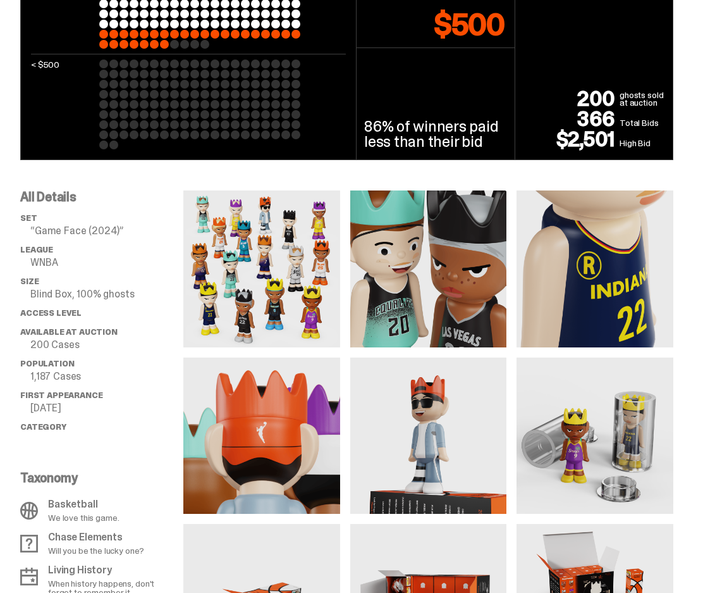
click at [78, 244] on ul "set “Game Face (2024)” League WNBA Size Blind Box, 100% ghosts Access Level Ava…" at bounding box center [101, 327] width 163 height 228
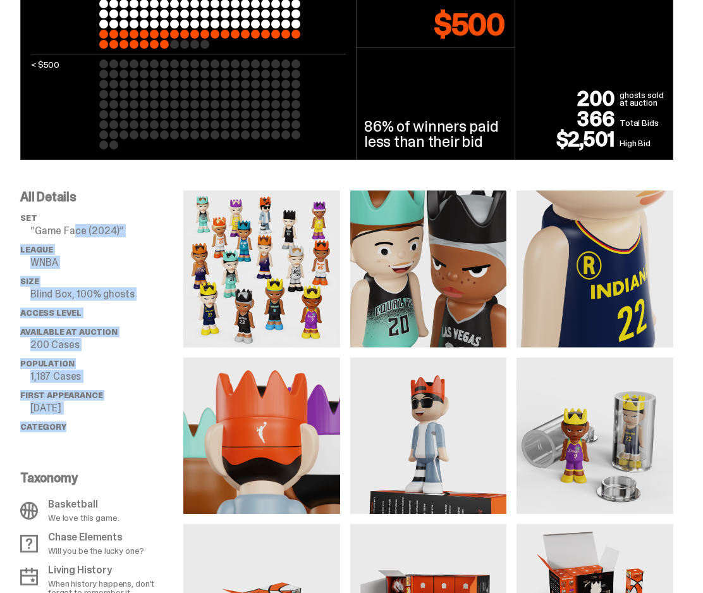
drag, startPoint x: 77, startPoint y: 286, endPoint x: 118, endPoint y: 443, distance: 162.3
click at [118, 443] on div "All Details set “Game Face (2024)” League WNBA Size Blind Box, 100% ghosts Acce…" at bounding box center [101, 518] width 163 height 656
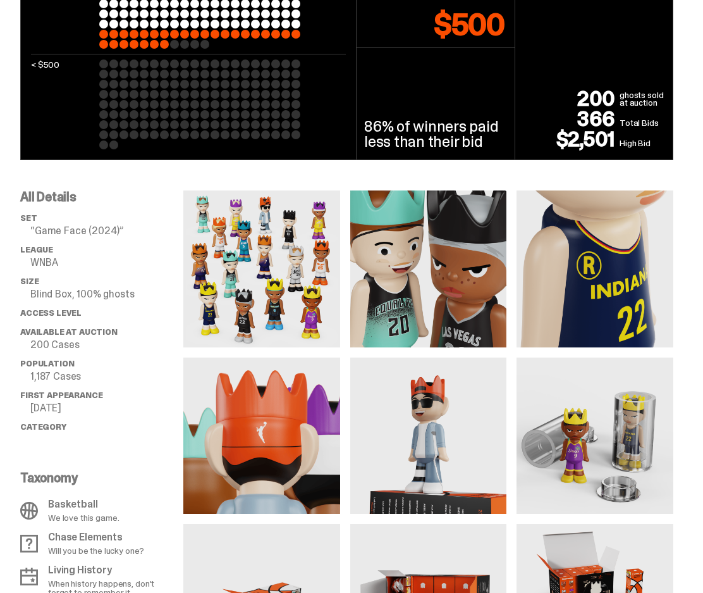
click at [118, 442] on div "All Details set “Game Face (2024)” League WNBA Size Blind Box, 100% ghosts Acce…" at bounding box center [101, 518] width 163 height 656
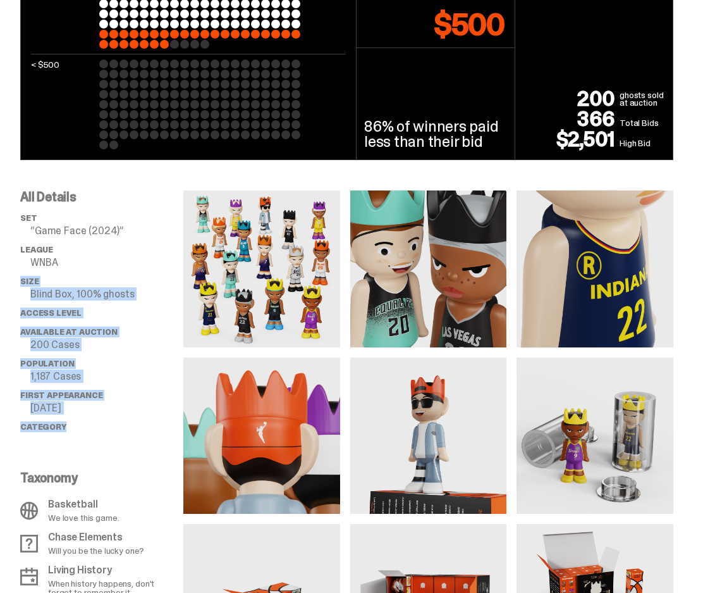
drag, startPoint x: 99, startPoint y: 364, endPoint x: 69, endPoint y: 271, distance: 97.8
click at [70, 271] on ul "set “Game Face (2024)” League WNBA Size Blind Box, 100% ghosts Access Level Ava…" at bounding box center [101, 327] width 163 height 228
click at [69, 272] on ul "set “Game Face (2024)” League WNBA Size Blind Box, 100% ghosts Access Level Ava…" at bounding box center [101, 327] width 163 height 228
drag, startPoint x: 61, startPoint y: 256, endPoint x: 98, endPoint y: 429, distance: 176.5
click at [97, 429] on ul "set “Game Face (2024)” League WNBA Size Blind Box, 100% ghosts Access Level Ava…" at bounding box center [101, 327] width 163 height 228
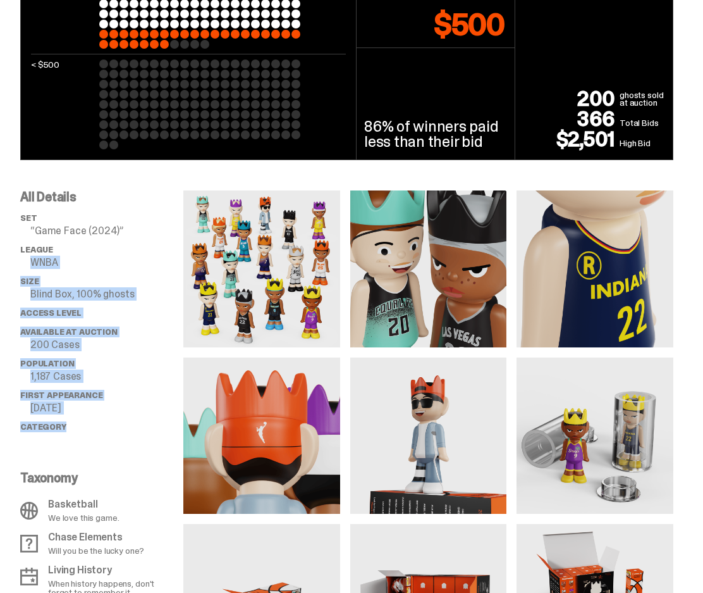
click at [98, 429] on li "Category" at bounding box center [101, 427] width 163 height 10
drag, startPoint x: 92, startPoint y: 303, endPoint x: 88, endPoint y: 263, distance: 40.1
click at [88, 262] on ul "set “Game Face (2024)” League WNBA Size Blind Box, 100% ghosts Access Level Ava…" at bounding box center [101, 327] width 163 height 228
drag, startPoint x: 89, startPoint y: 264, endPoint x: 123, endPoint y: 429, distance: 169.2
click at [123, 429] on ul "set “Game Face (2024)” League WNBA Size Blind Box, 100% ghosts Access Level Ava…" at bounding box center [101, 327] width 163 height 228
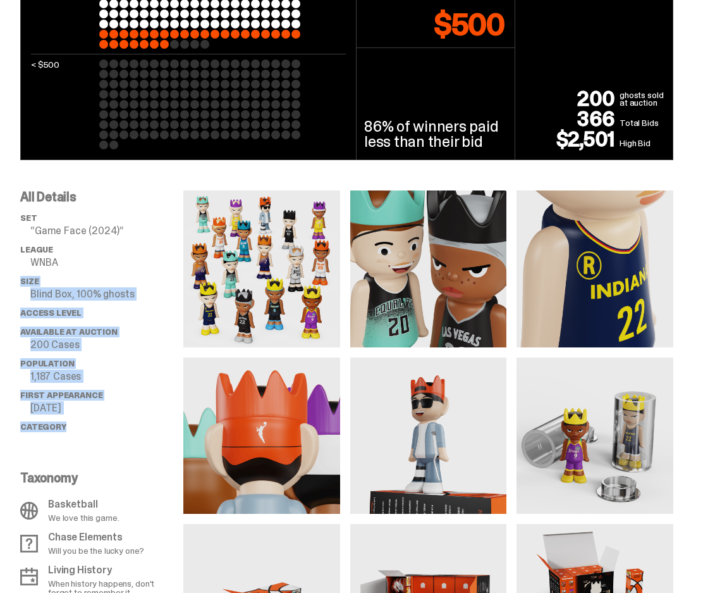
click at [123, 429] on li "Category" at bounding box center [101, 427] width 163 height 10
drag, startPoint x: 123, startPoint y: 441, endPoint x: 109, endPoint y: 245, distance: 196.5
click at [109, 245] on div "All Details set “Game Face (2024)” League WNBA Size Blind Box, 100% ghosts Acce…" at bounding box center [101, 518] width 163 height 656
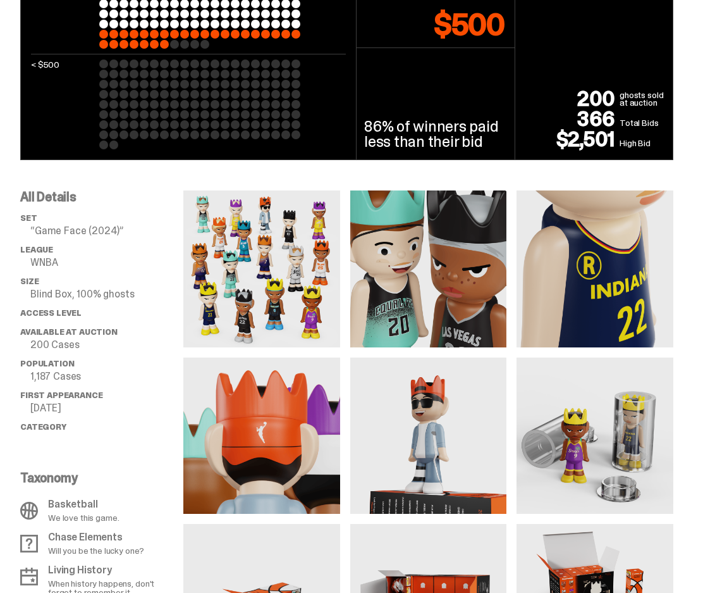
click at [109, 246] on li "League WNBA" at bounding box center [101, 256] width 163 height 23
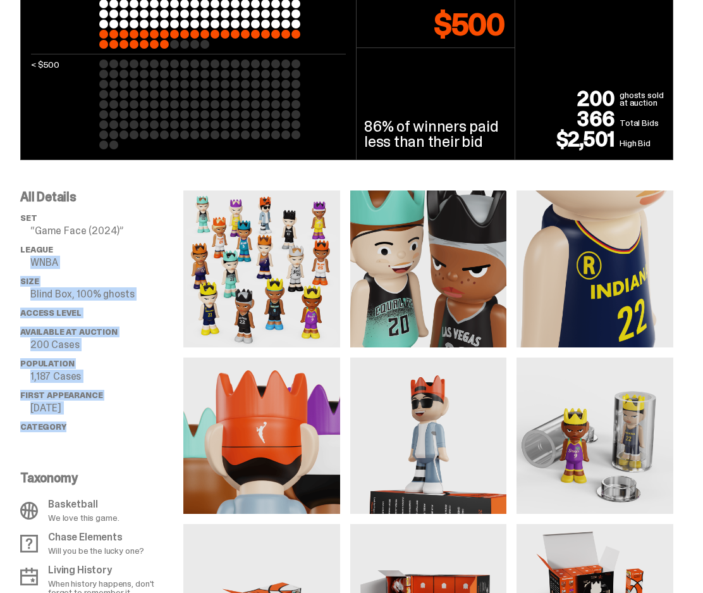
drag
click at [144, 442] on div "All Details set “Game Face (2024)” League WNBA Size Blind Box, 100% ghosts Acce…" at bounding box center [101, 518] width 163 height 656
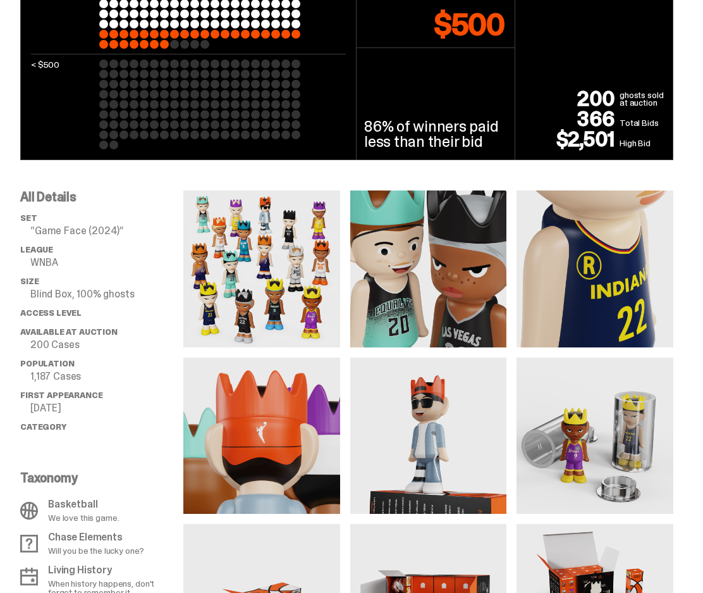
click at [144, 442] on div "All Details set “Game Face (2024)” League WNBA Size Blind Box, 100% ghosts Acce…" at bounding box center [101, 518] width 163 height 656
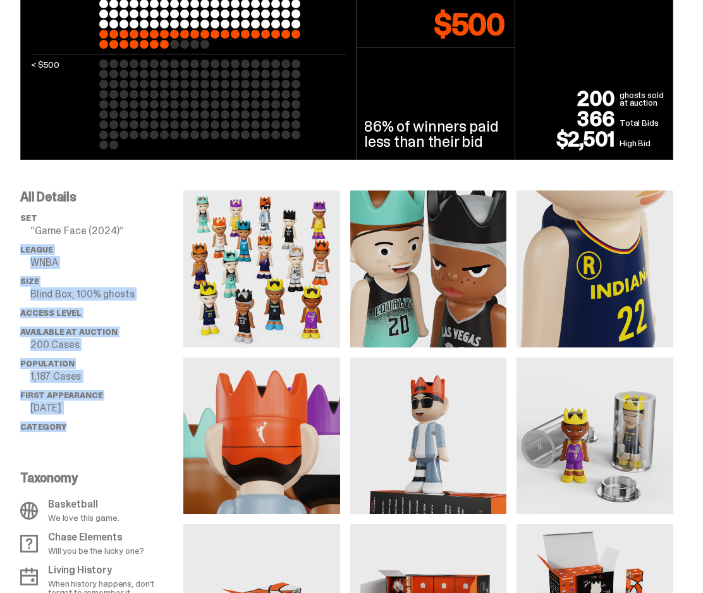
click at [111, 245] on div "All Details set “Game Face (2024)” League WNBA Size Blind Box, 100% ghosts Acce…" at bounding box center [101, 518] width 163 height 656
click at [111, 278] on ul "set “Game Face (2024)” League WNBA Size Blind Box, 100% ghosts Access Level Ava…" at bounding box center [101, 327] width 163 height 228
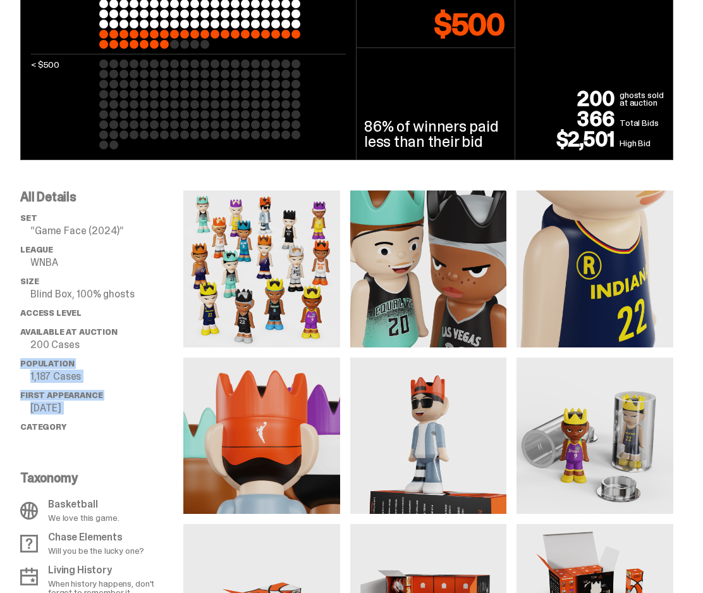
click at [111, 442] on div "All Details set “Game Face (2024)” League WNBA Size Blind Box, 100% ghosts Acce…" at bounding box center [101, 518] width 163 height 656
click at [113, 438] on ul "set “Game Face (2024)” League WNBA Size Blind Box, 100% ghosts Access Level Ava…" at bounding box center [101, 327] width 163 height 228
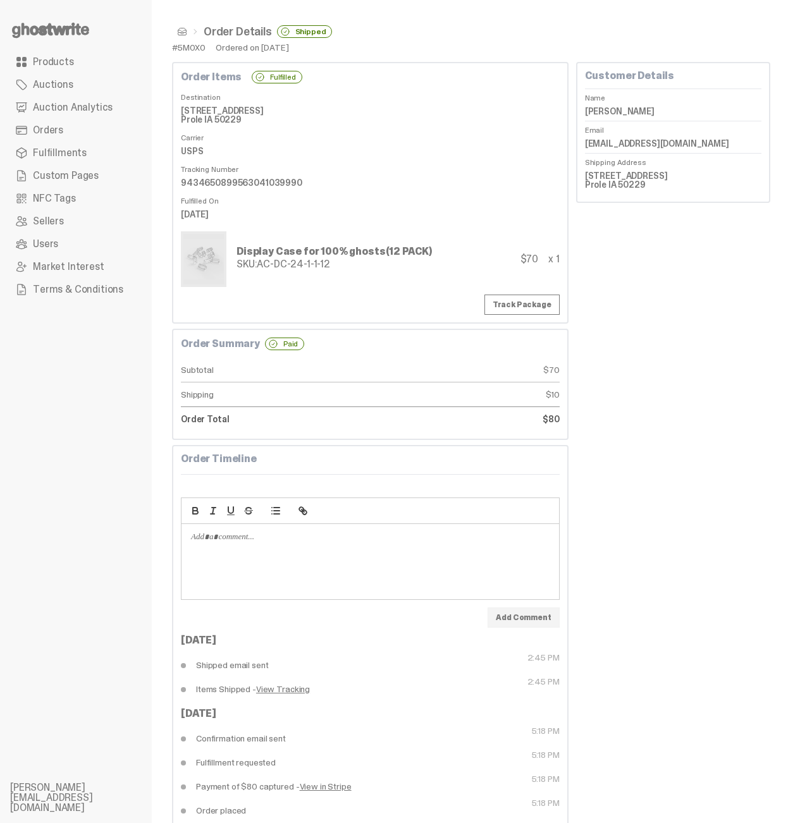
click at [333, 297] on div "Track Package" at bounding box center [370, 305] width 379 height 20
